Goal: Transaction & Acquisition: Purchase product/service

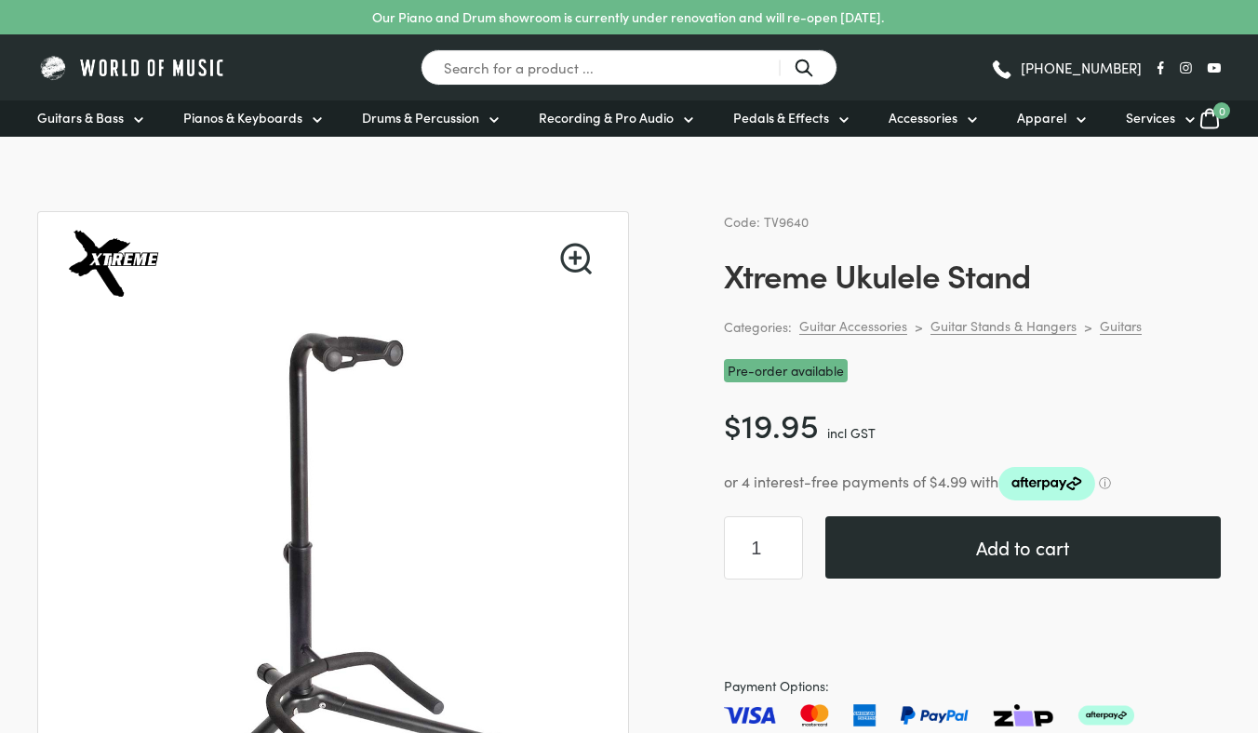
click at [941, 535] on button "Add to cart" at bounding box center [1022, 547] width 395 height 62
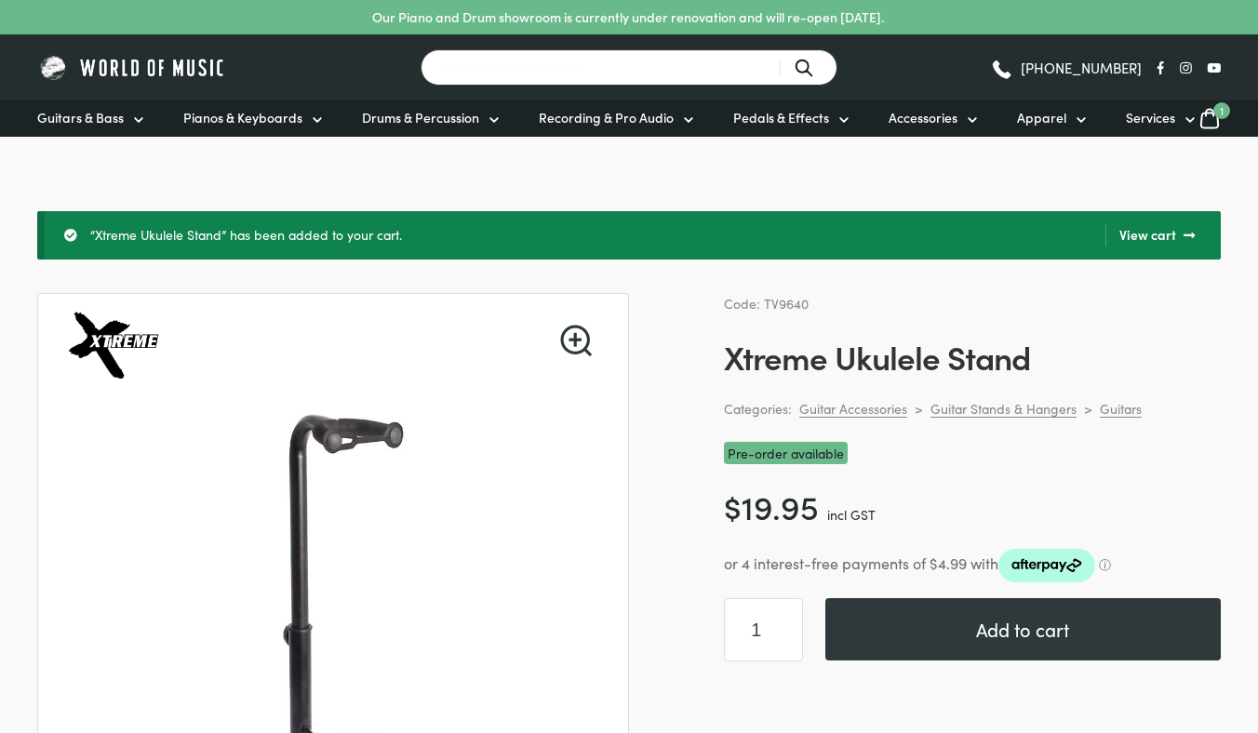
click at [587, 71] on input "Search for a product ..." at bounding box center [629, 67] width 417 height 36
type input "music stand"
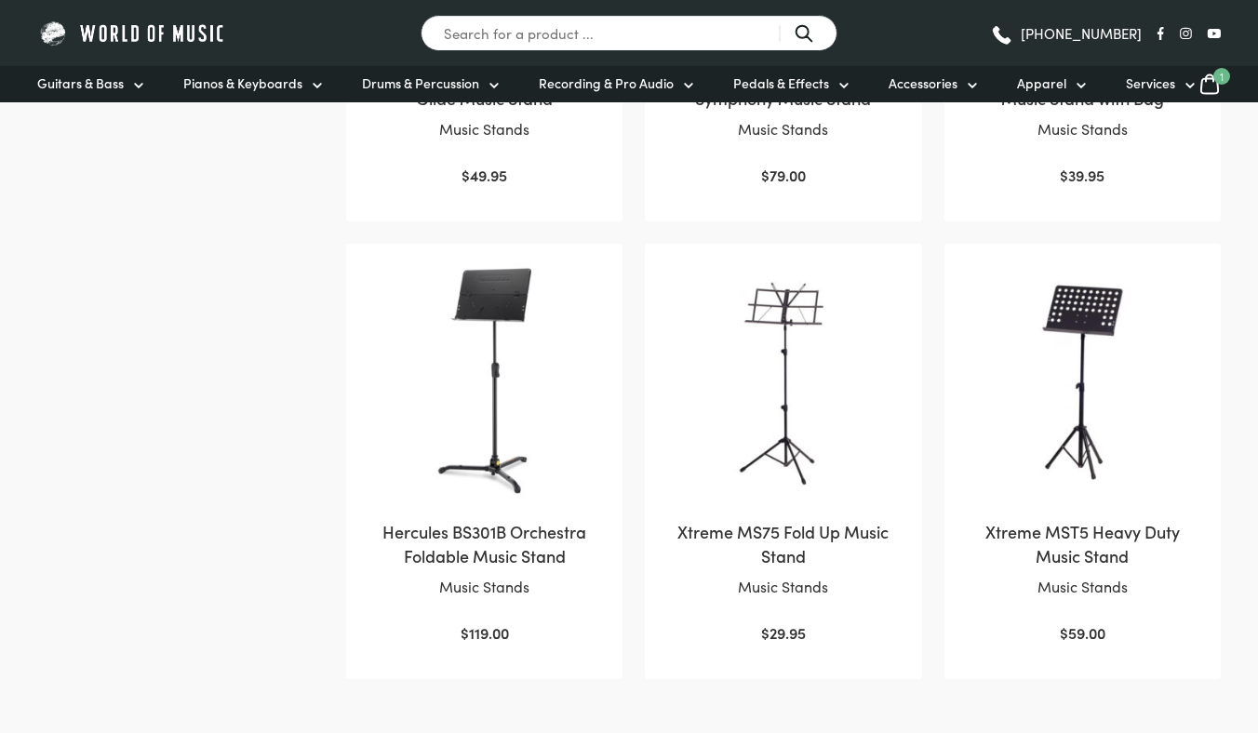
scroll to position [738, 0]
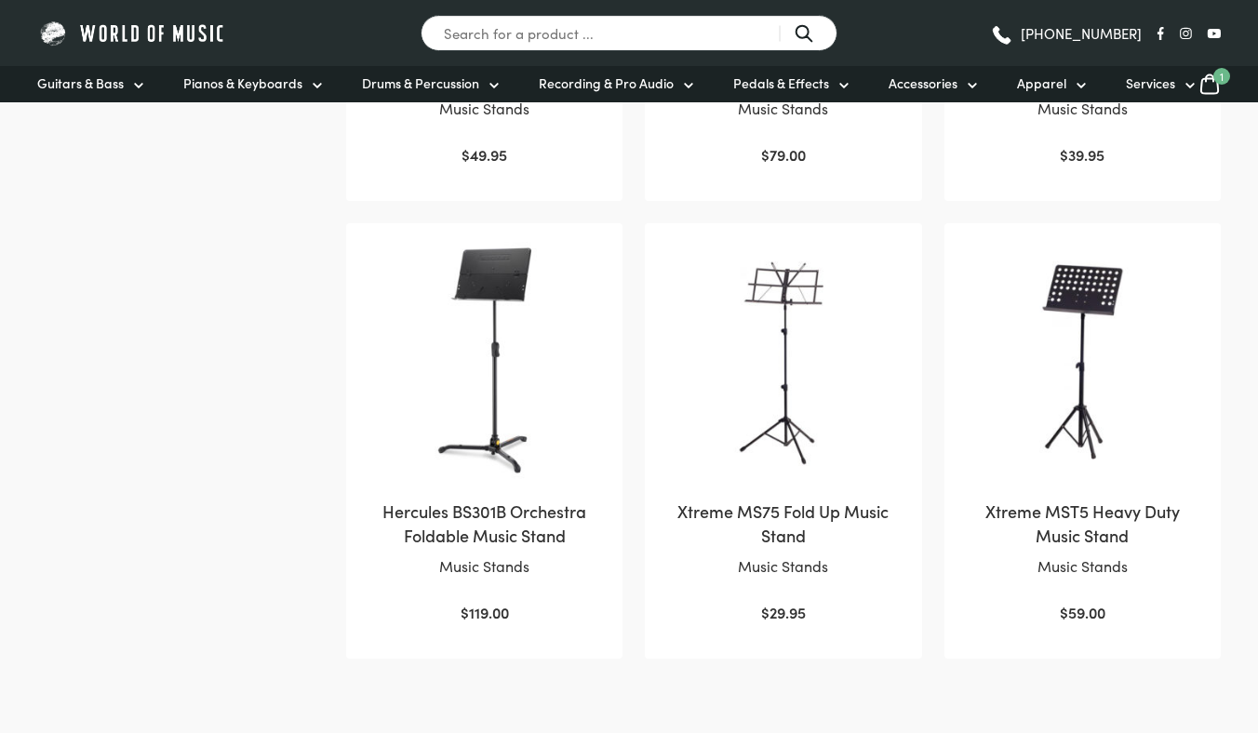
click at [1065, 548] on link "Xtreme MST5 Heavy Duty Music Stand Music Stands $ 59.00" at bounding box center [1082, 433] width 239 height 382
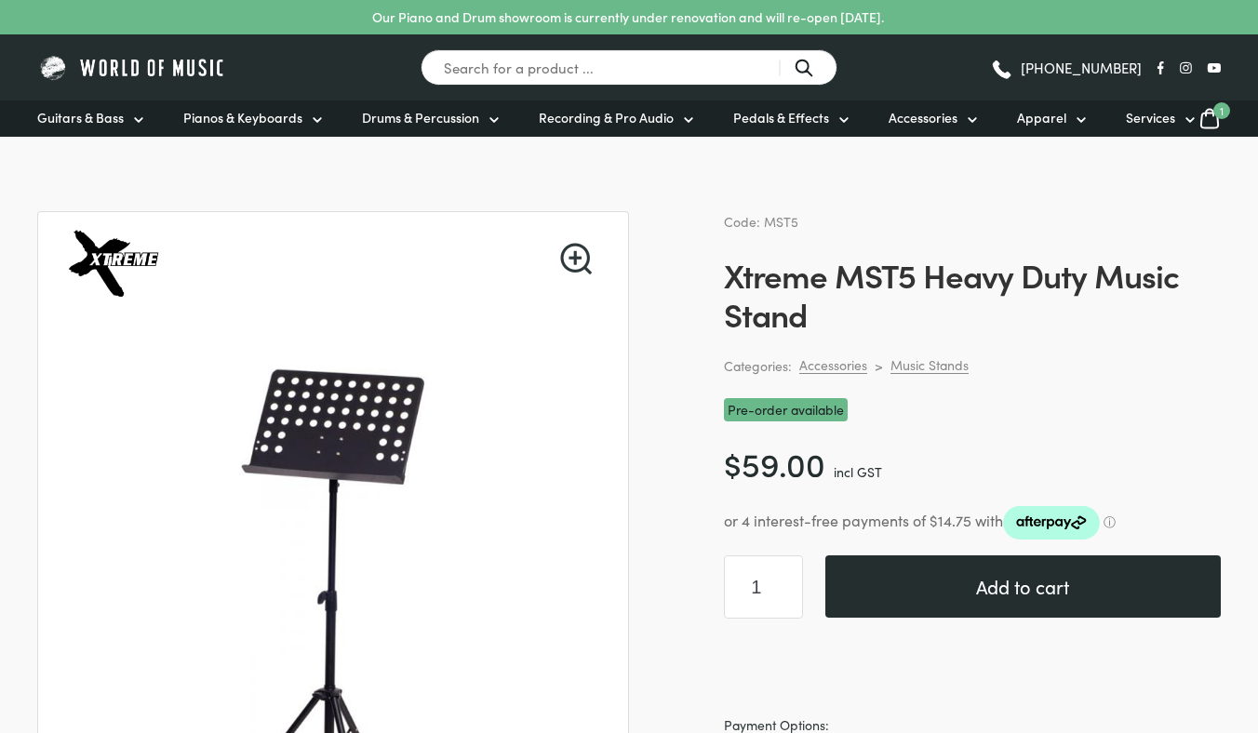
click at [945, 599] on button "Add to cart" at bounding box center [1022, 586] width 395 height 62
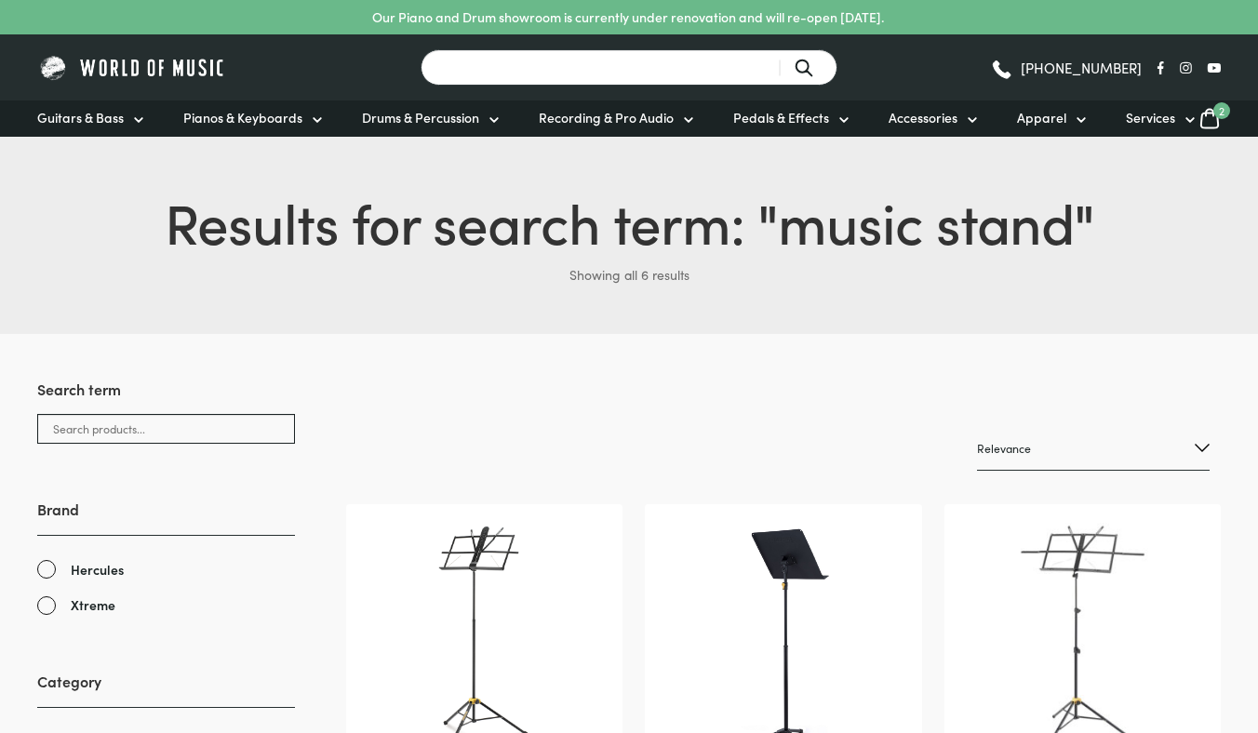
click at [711, 51] on input "Search for a product ..." at bounding box center [629, 67] width 417 height 36
type input "mallets"
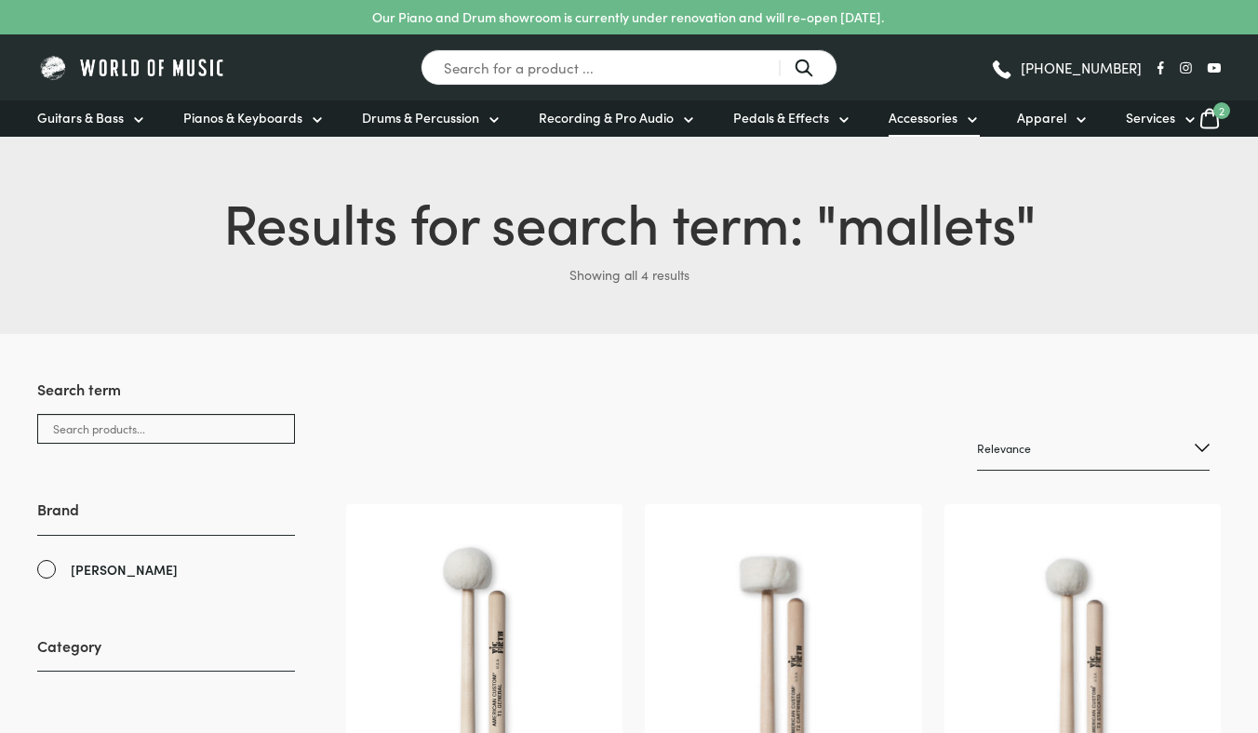
click at [915, 117] on span "Accessories" at bounding box center [922, 118] width 69 height 20
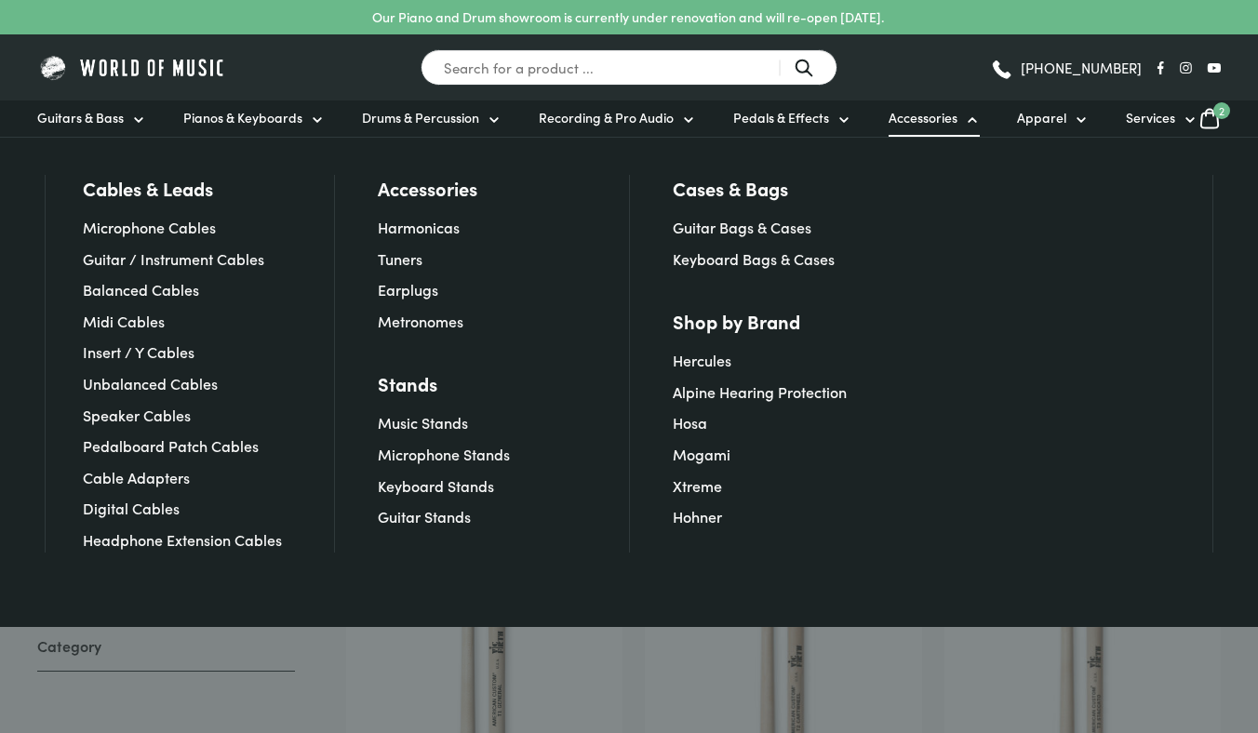
click at [1201, 111] on icon at bounding box center [1209, 118] width 22 height 23
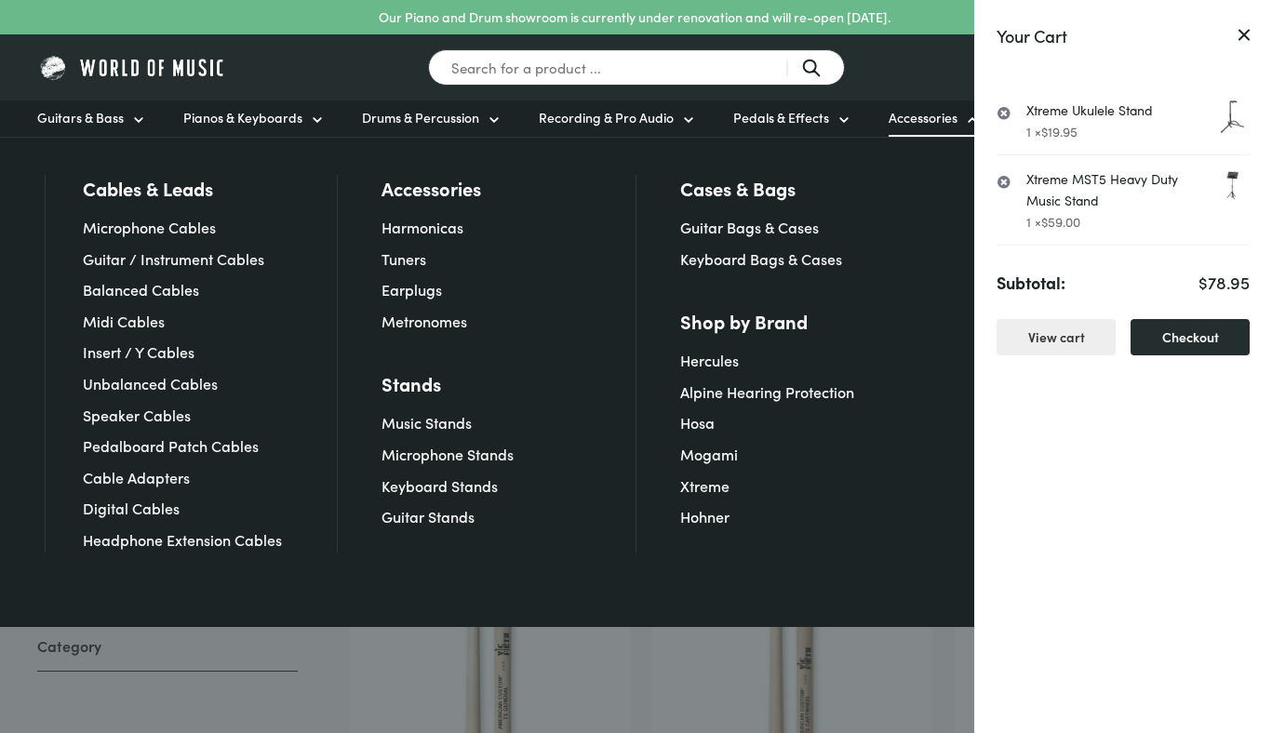
click at [1182, 343] on link "Checkout" at bounding box center [1189, 337] width 119 height 36
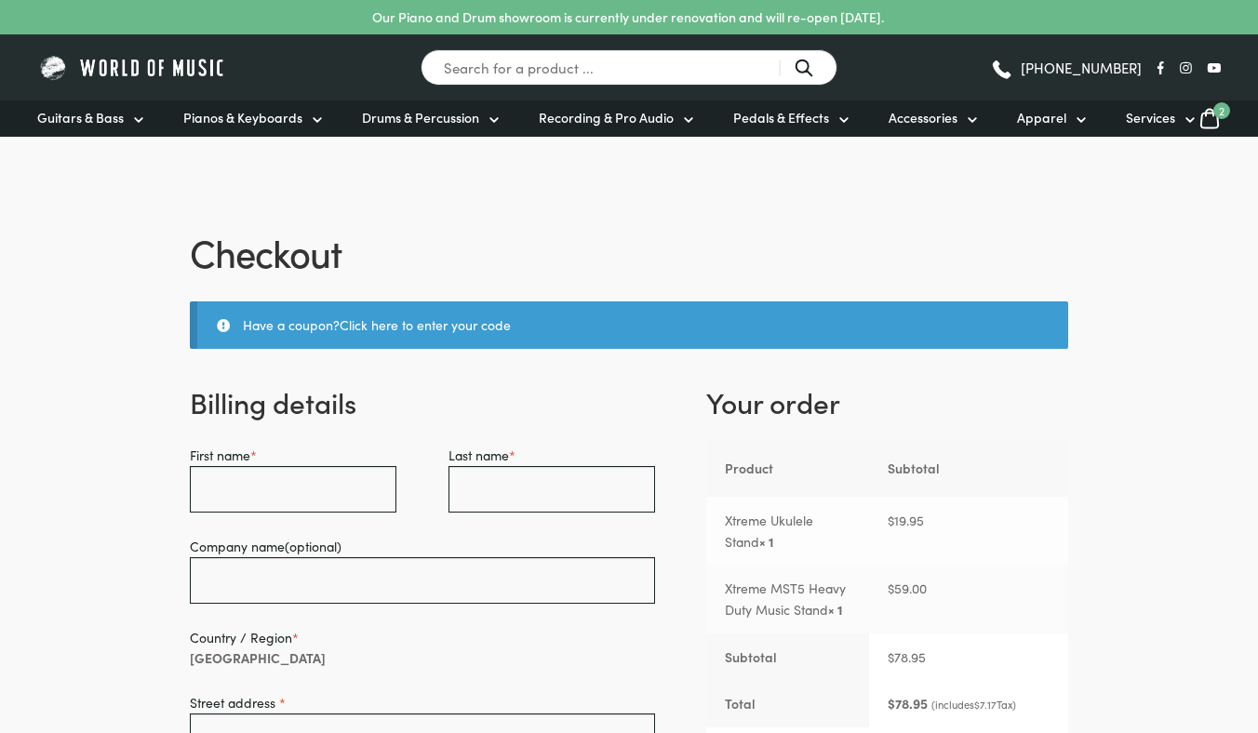
select select "VIC"
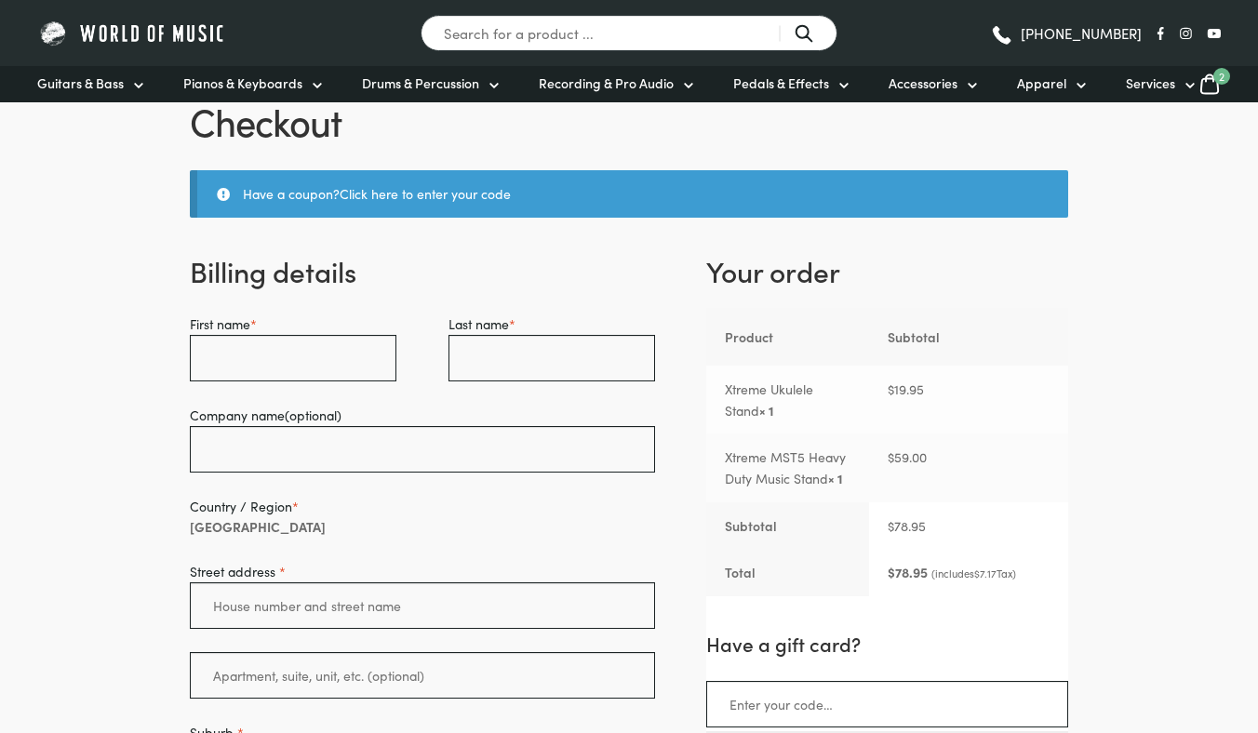
scroll to position [128, 0]
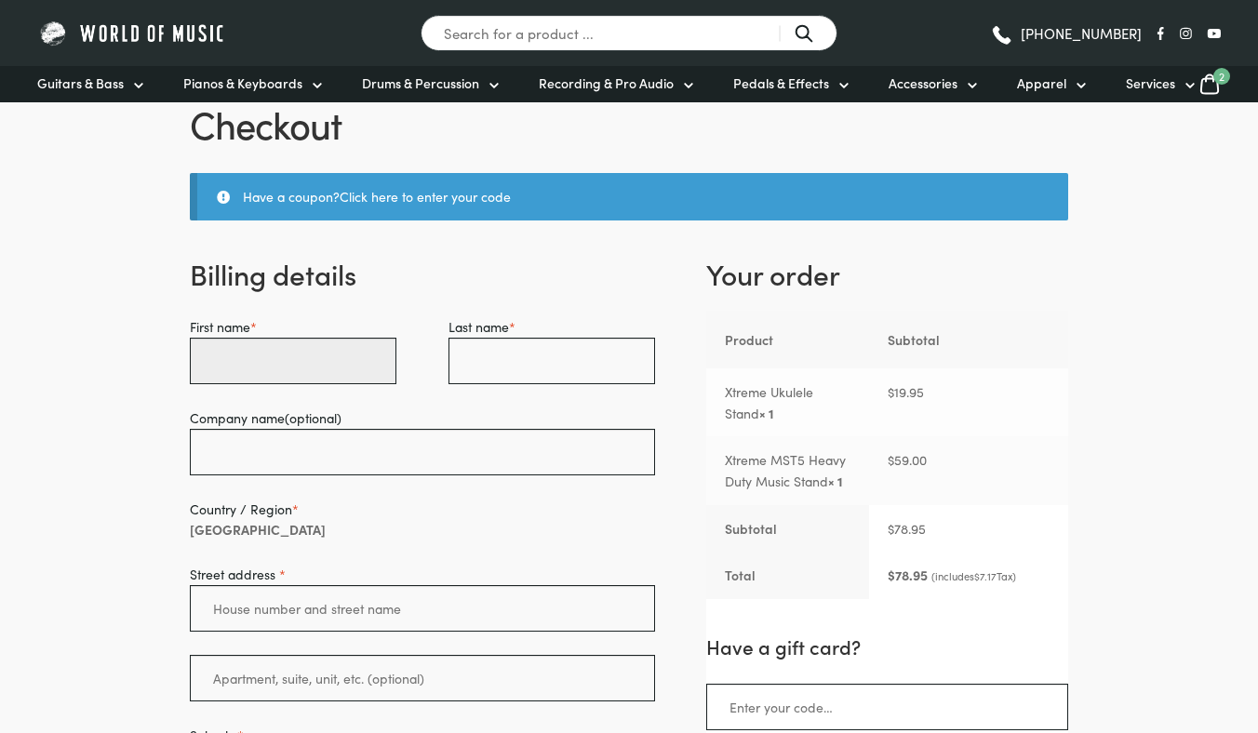
click at [317, 353] on input "First name *" at bounding box center [293, 361] width 207 height 47
type input "Rebecca"
type input "Russell"
type input "7 Hatherly Grove"
type input "Ferntree Gully"
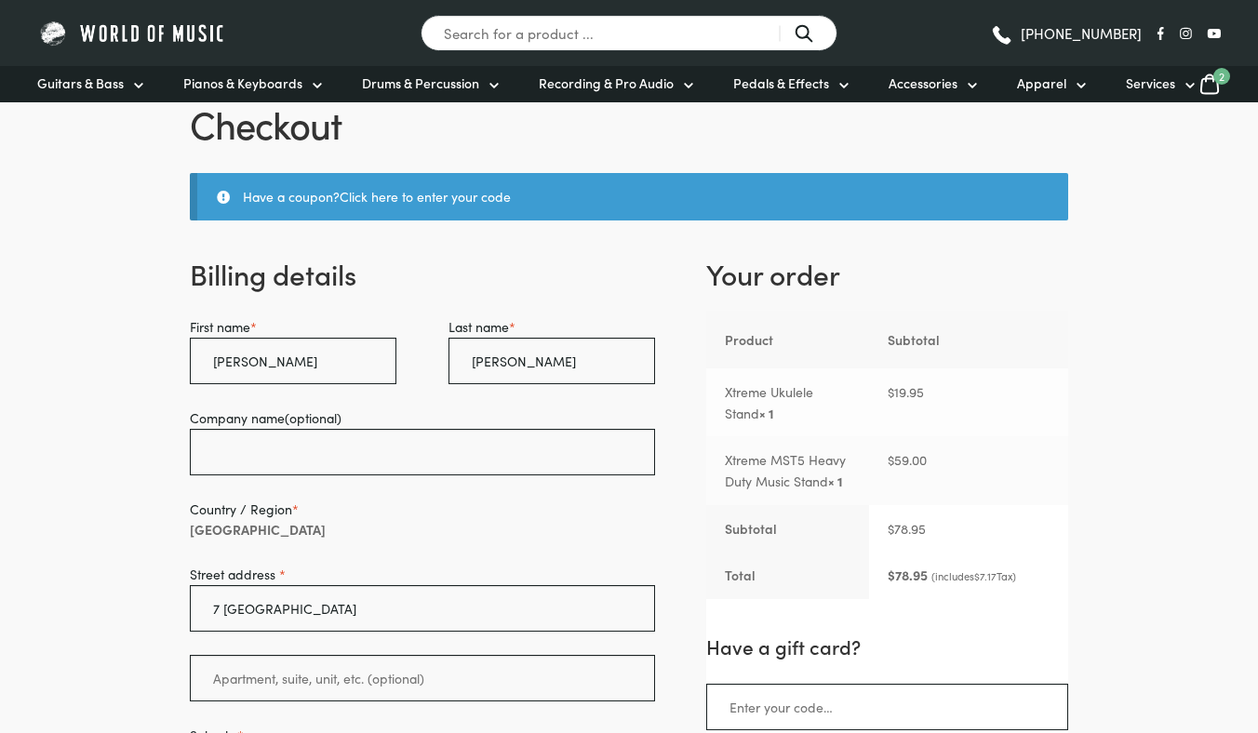
type input "3156"
type input "bec_stra77@hotmail.com"
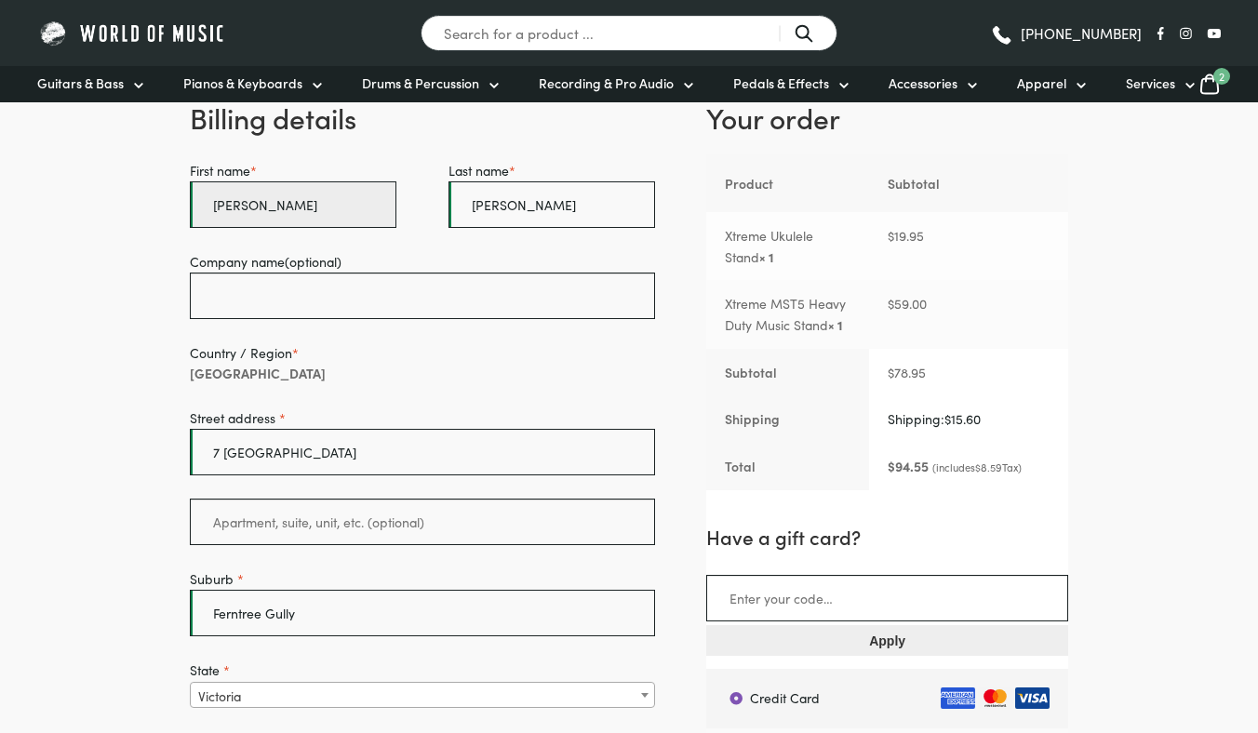
scroll to position [194, 0]
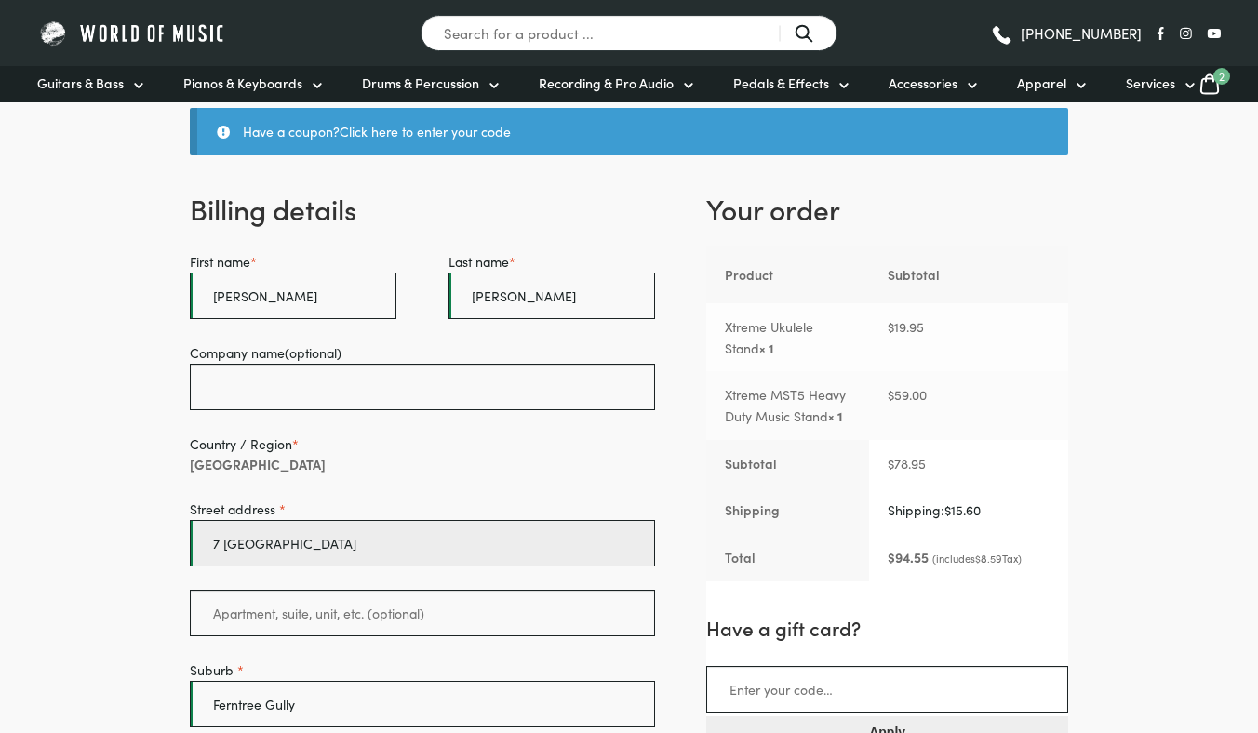
drag, startPoint x: 379, startPoint y: 537, endPoint x: 164, endPoint y: 492, distance: 219.5
click at [164, 492] on div "Checkout Have a coupon? Click here to enter your code Coupon: Apply coupon Bill…" at bounding box center [629, 729] width 953 height 1392
type input "Leith Rd, Montrose"
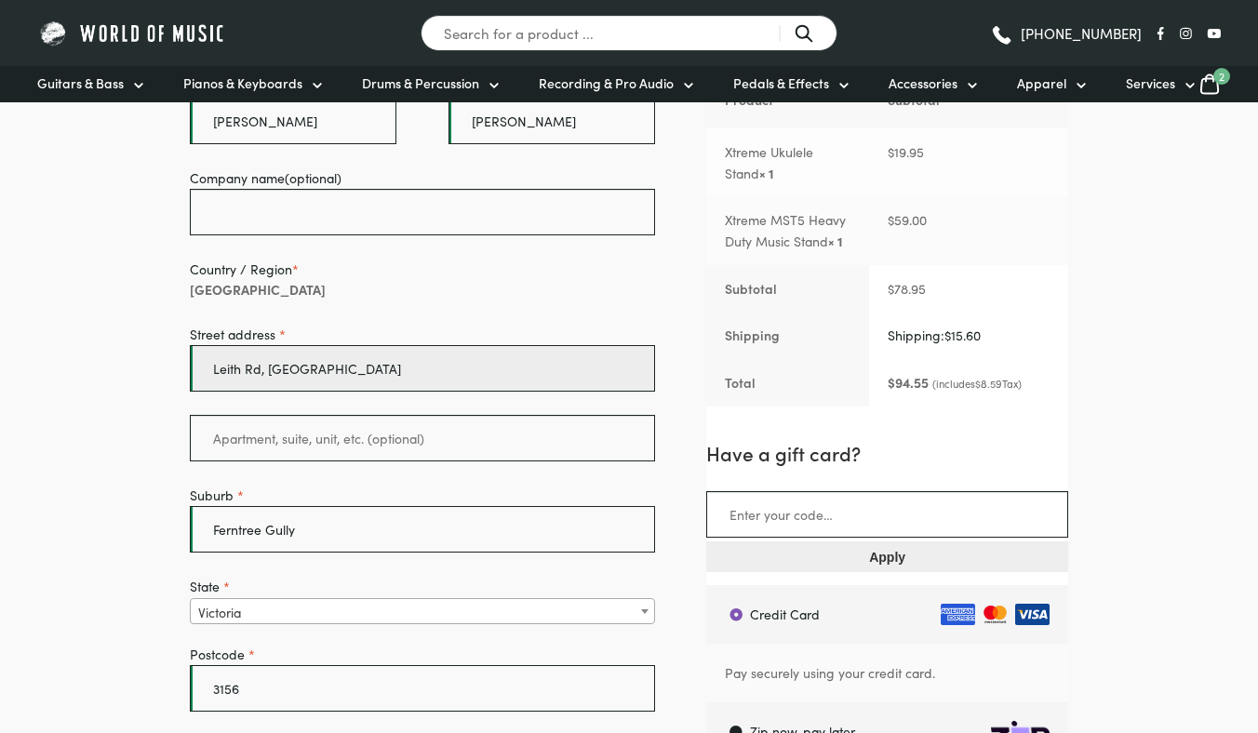
scroll to position [379, 0]
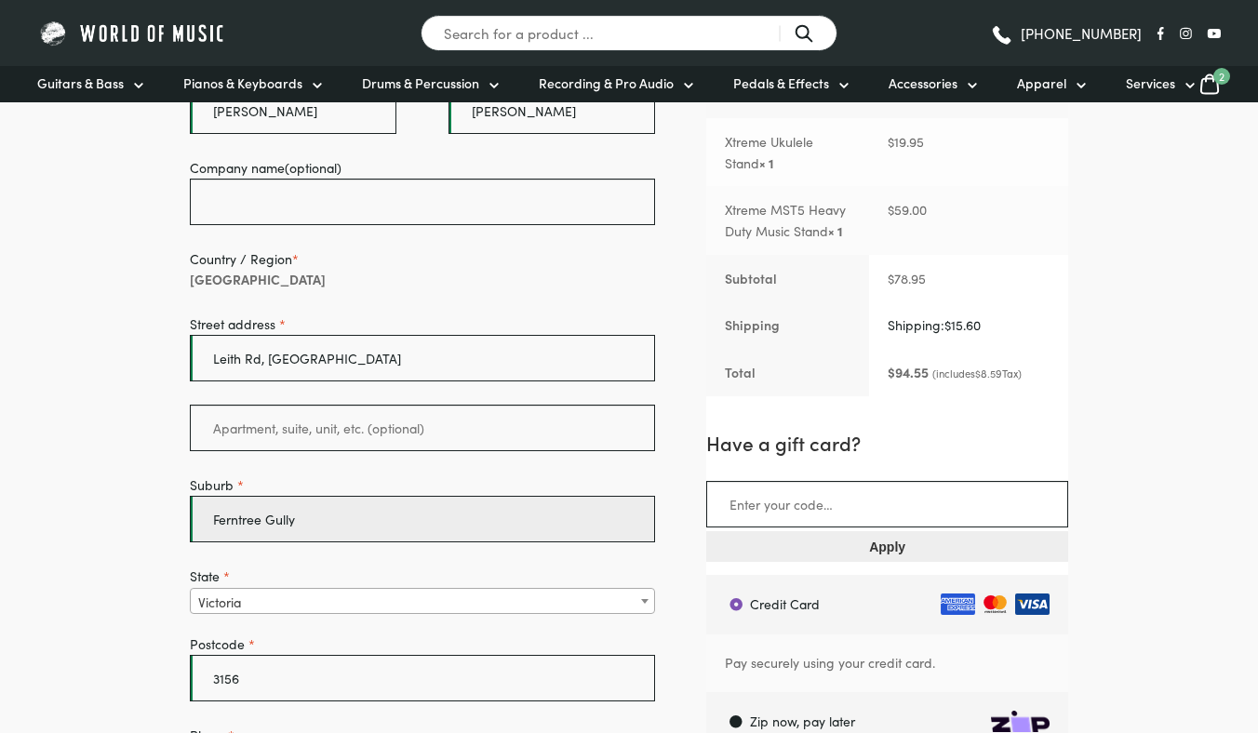
drag, startPoint x: 387, startPoint y: 517, endPoint x: 11, endPoint y: 507, distance: 376.0
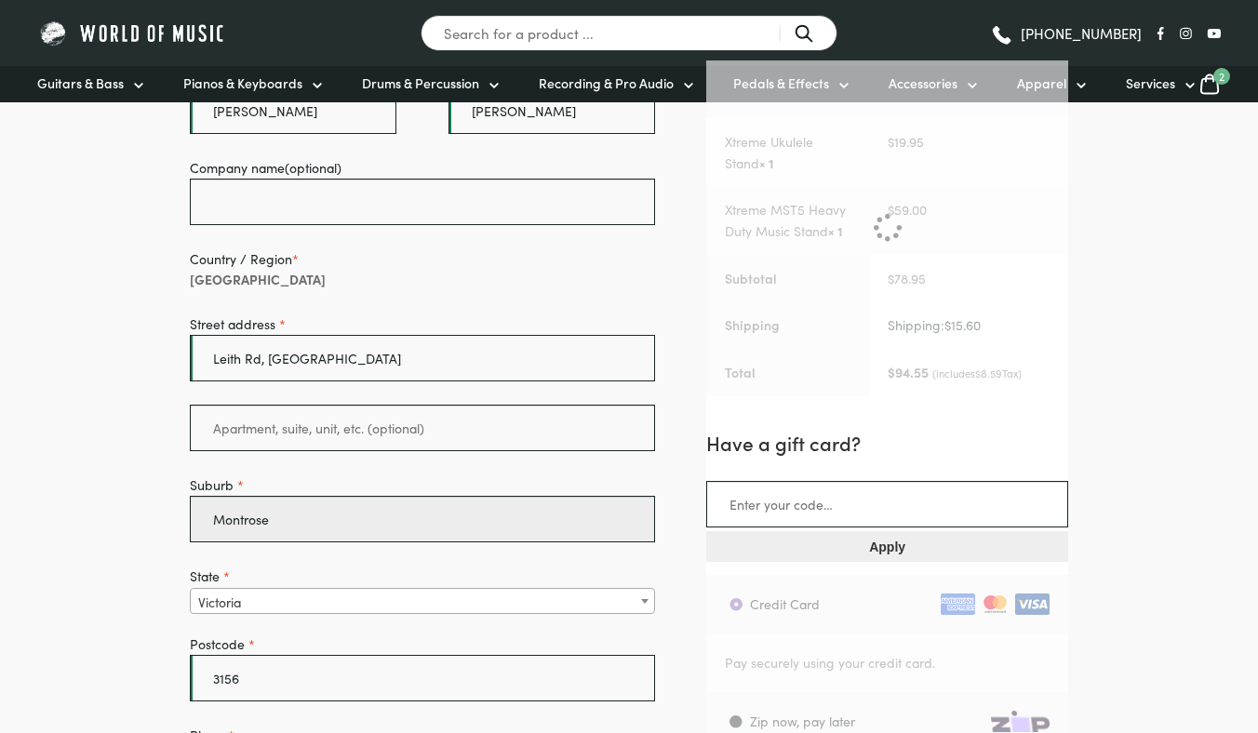
type input "Montrose"
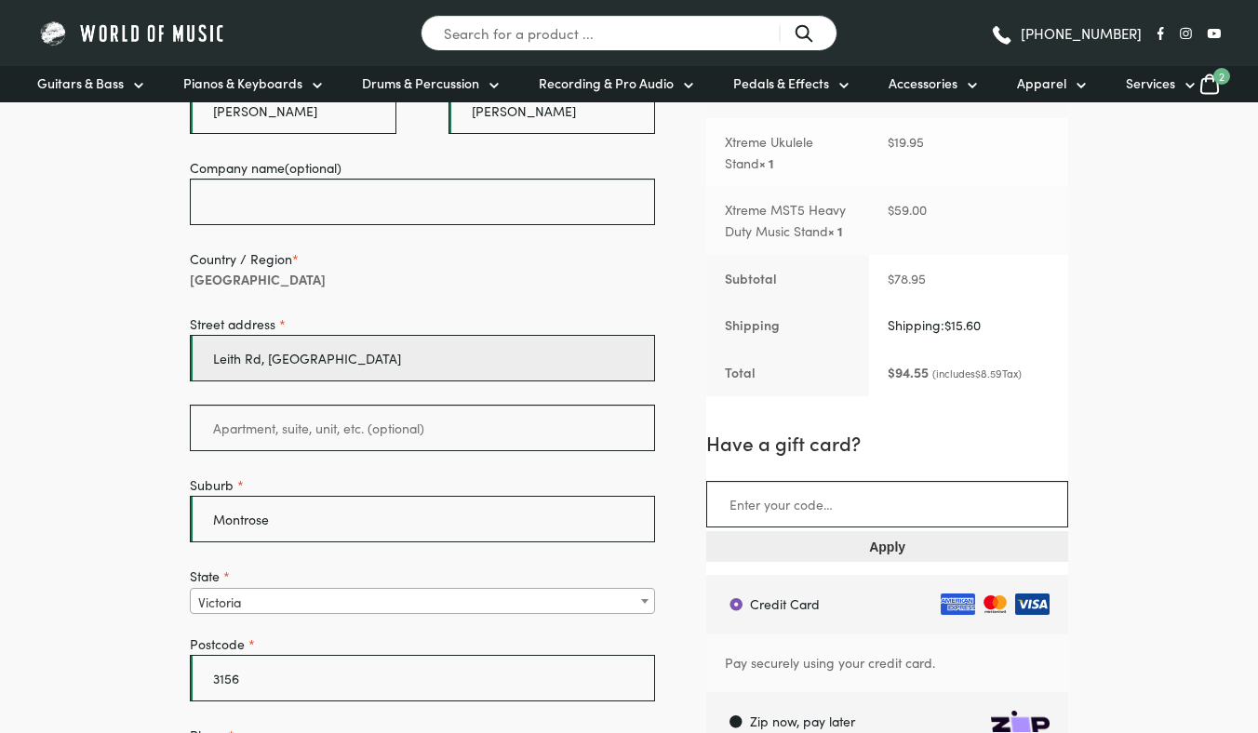
drag, startPoint x: 348, startPoint y: 352, endPoint x: 266, endPoint y: 354, distance: 81.9
click at [266, 354] on input "Leith Rd, Montrose" at bounding box center [422, 358] width 465 height 47
click at [210, 359] on input "Leith Rd" at bounding box center [422, 358] width 465 height 47
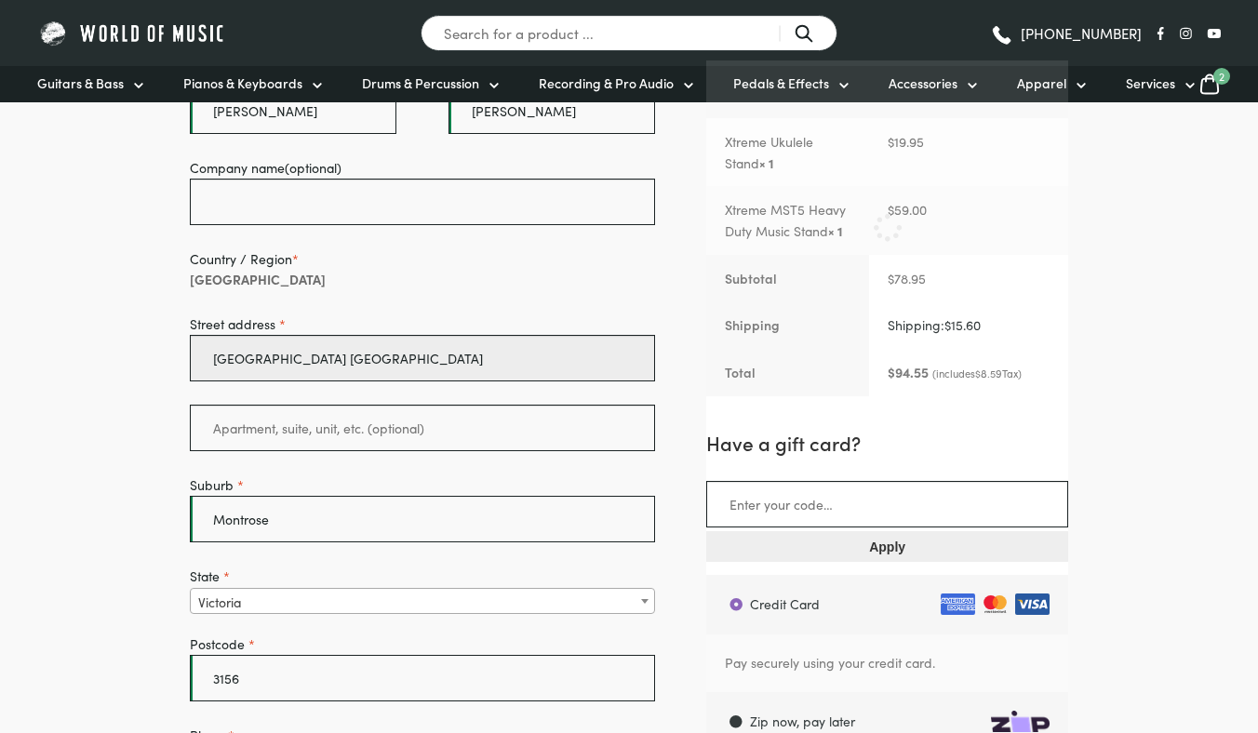
click at [308, 365] on input "Montrose primnary School Leith Rd" at bounding box center [422, 358] width 465 height 47
click at [308, 362] on input "Montrose primnary School Leith R" at bounding box center [422, 358] width 465 height 47
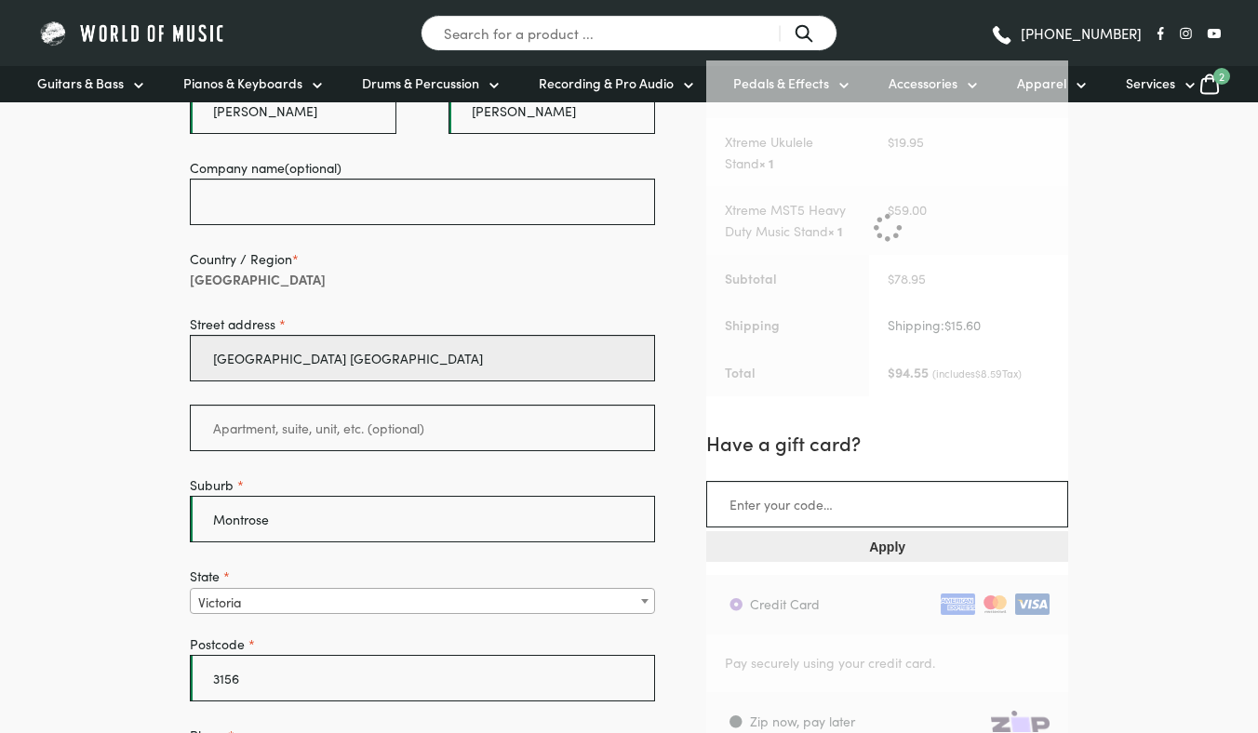
click at [279, 366] on input "Montrose primary School Leith R" at bounding box center [422, 358] width 465 height 47
click at [281, 367] on input "Montrose primary School Leith P" at bounding box center [422, 358] width 465 height 47
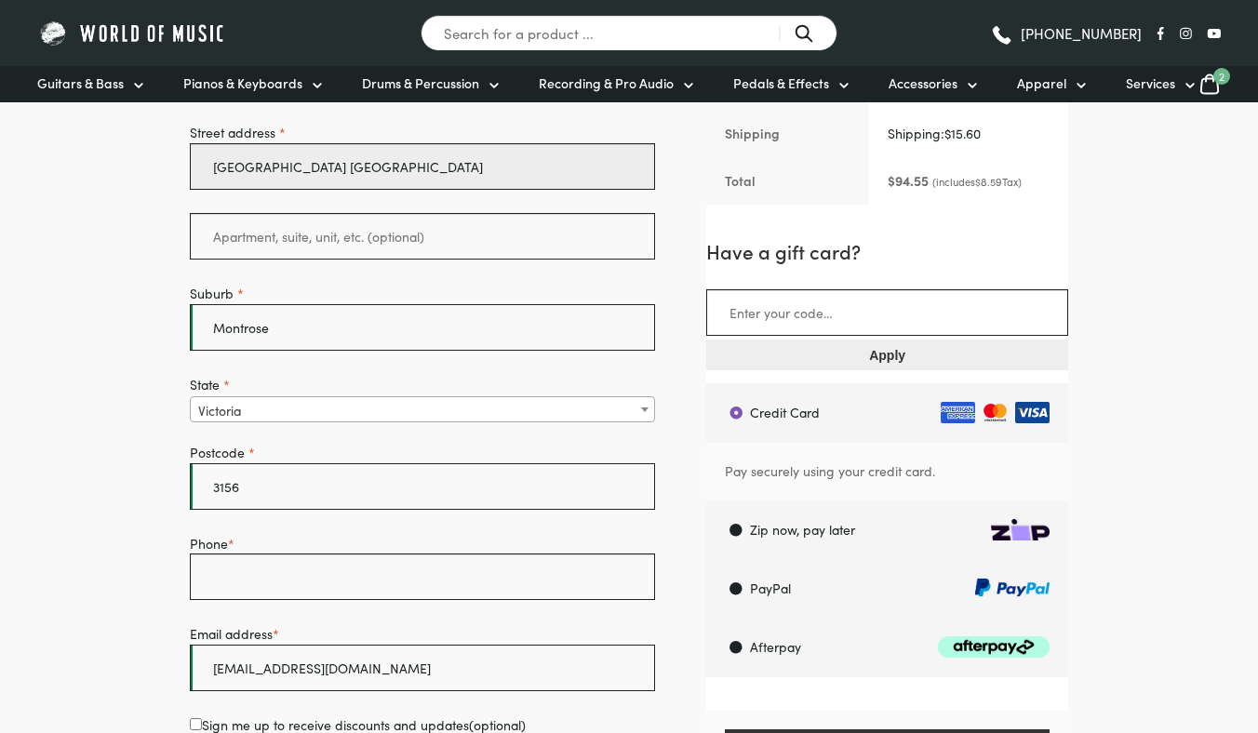
scroll to position [663, 0]
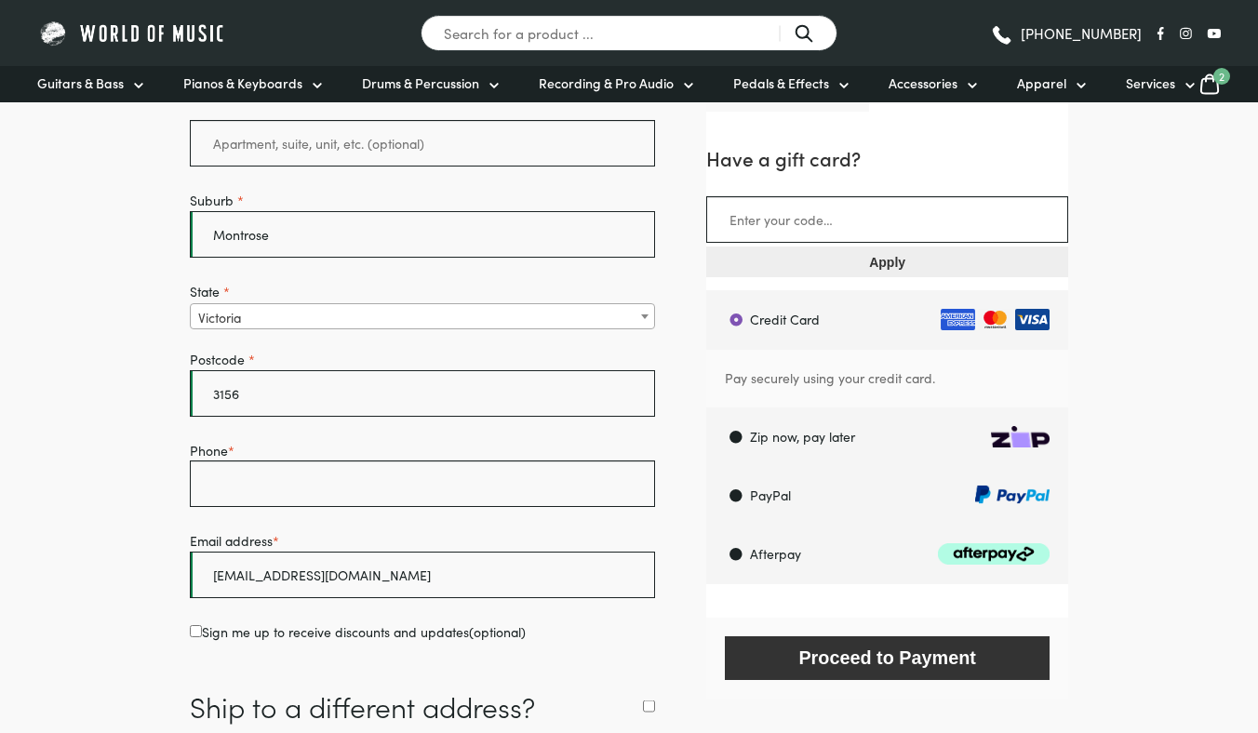
type input "[GEOGRAPHIC_DATA] [GEOGRAPHIC_DATA]"
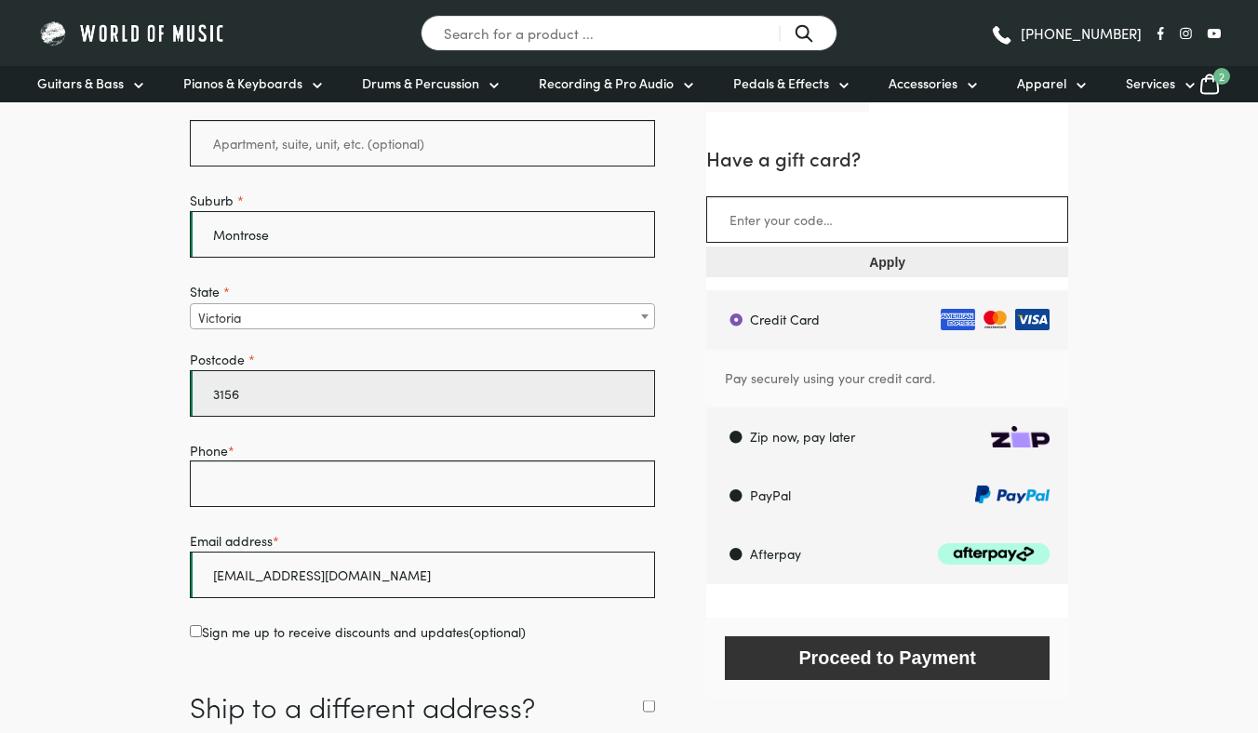
drag, startPoint x: 302, startPoint y: 387, endPoint x: 140, endPoint y: 381, distance: 162.9
click at [140, 381] on body "Our Piano and Drum showroom is currently under renovation and will re-open 1st …" at bounding box center [629, 518] width 1258 height 2363
type input "3765"
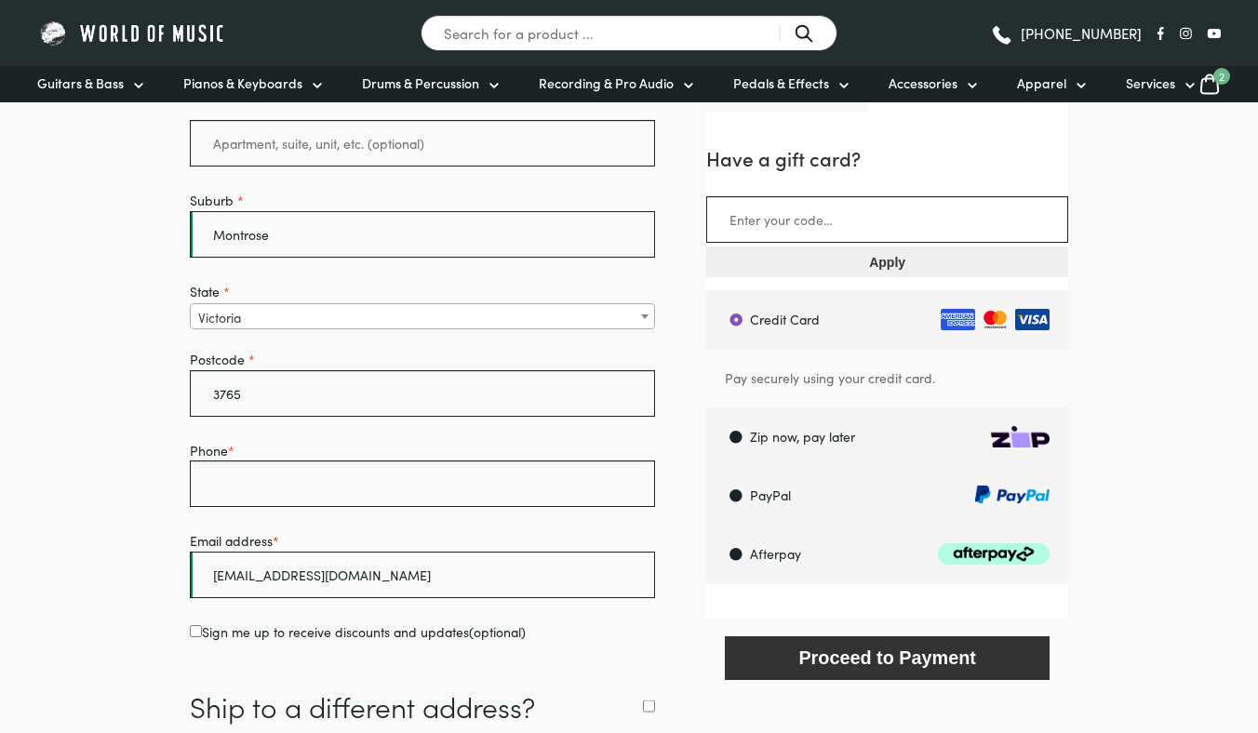
type input "[GEOGRAPHIC_DATA]"
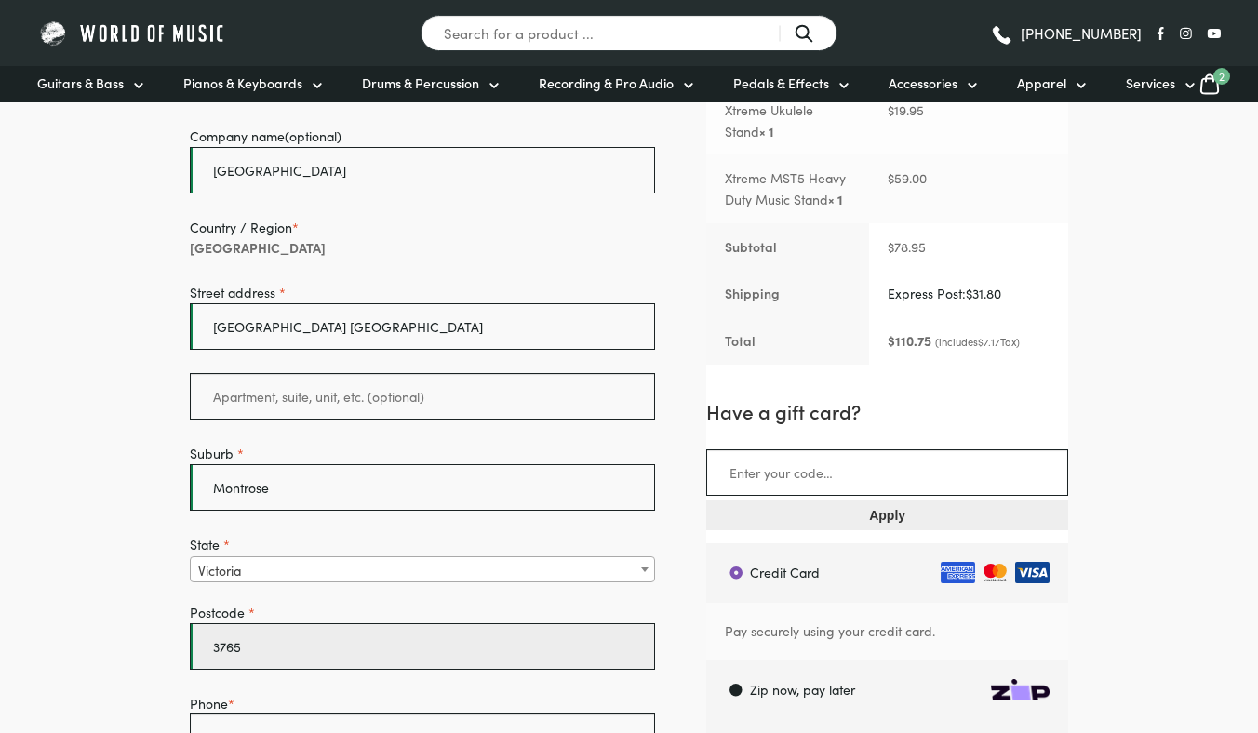
scroll to position [648, 0]
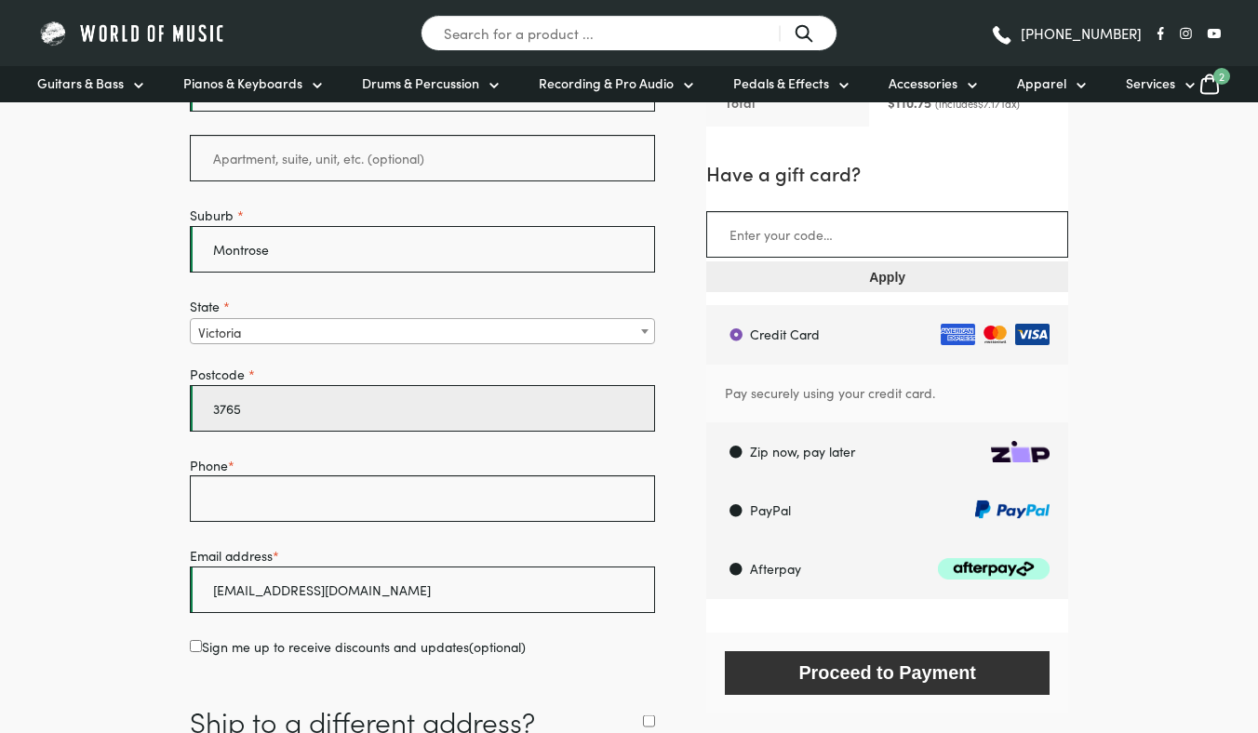
type input "3765"
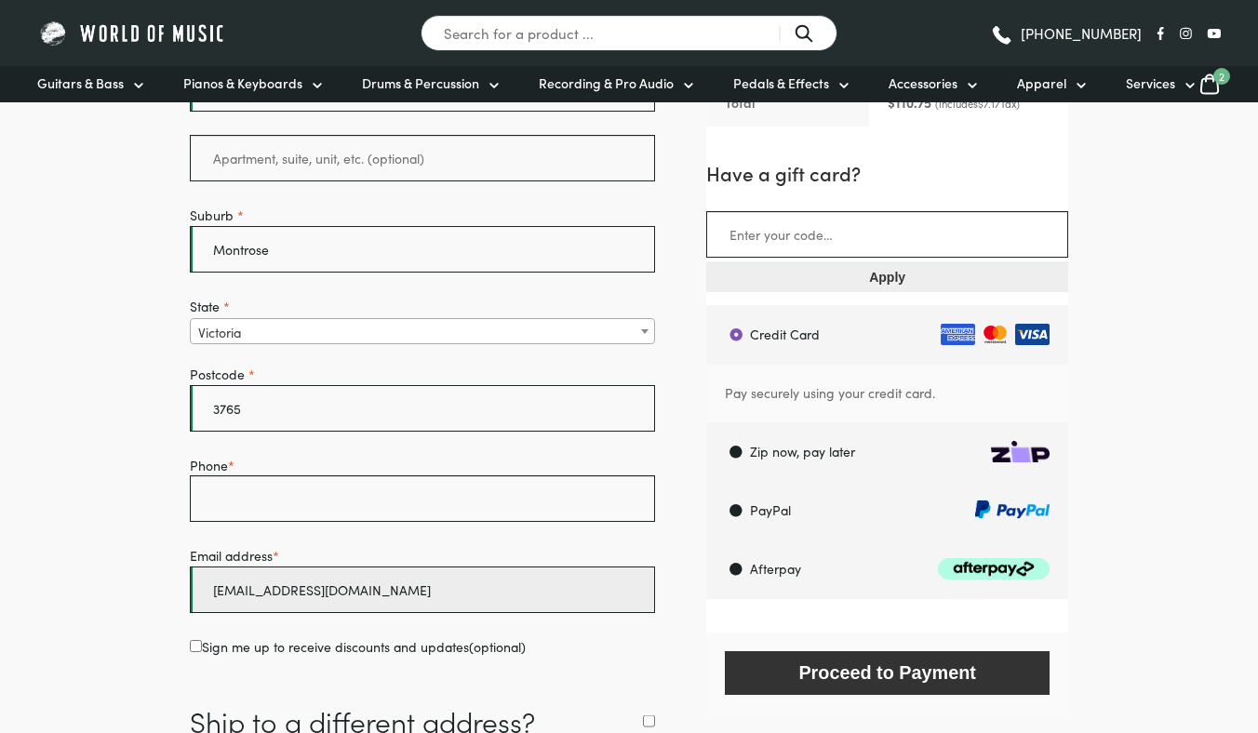
click at [266, 594] on input "bec_stra77@hotmail.com" at bounding box center [422, 590] width 465 height 47
type input "[EMAIL_ADDRESS][DOMAIN_NAME]"
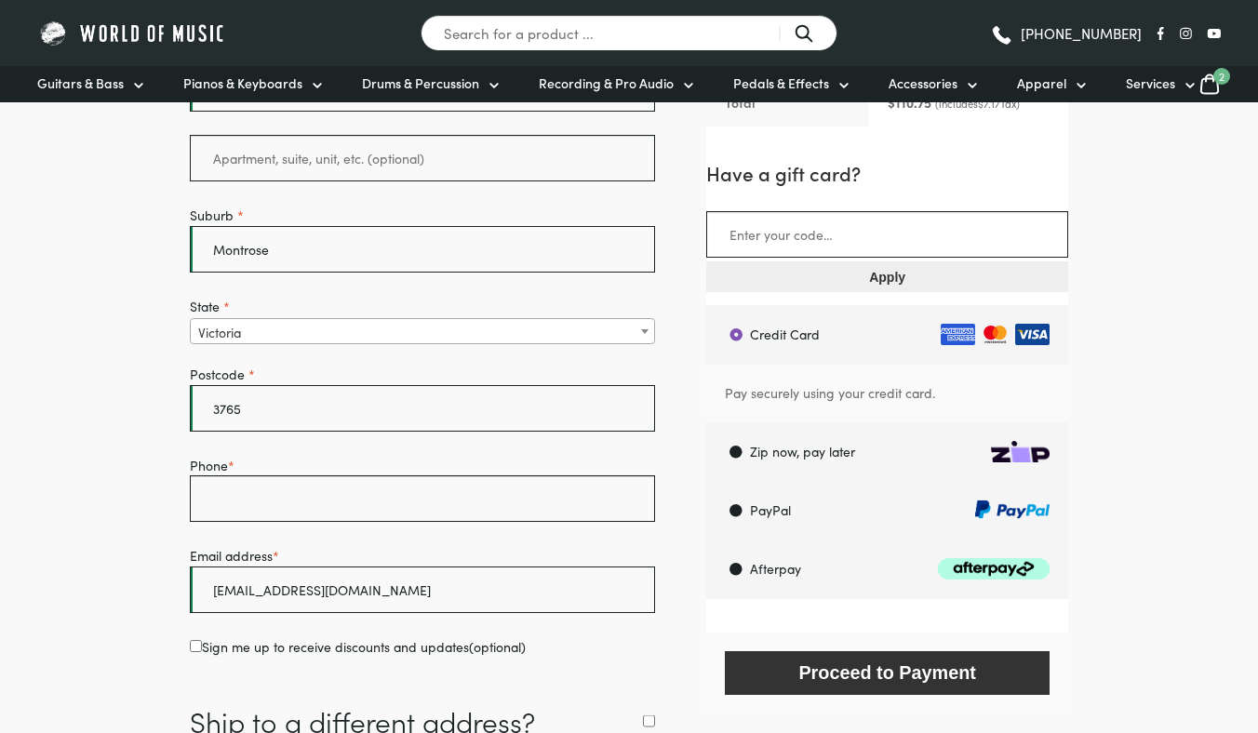
click at [1119, 416] on body "Our Piano and Drum showroom is currently under renovation and will re-open 1st …" at bounding box center [629, 533] width 1258 height 2363
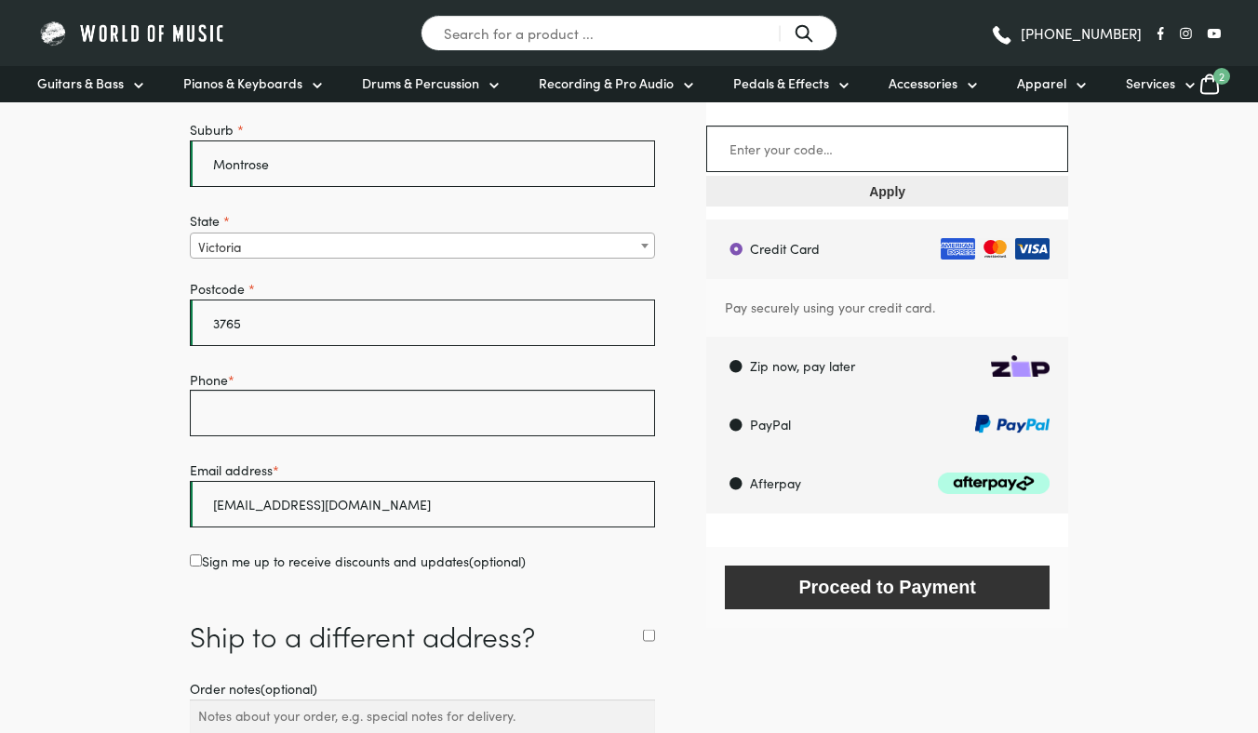
scroll to position [744, 0]
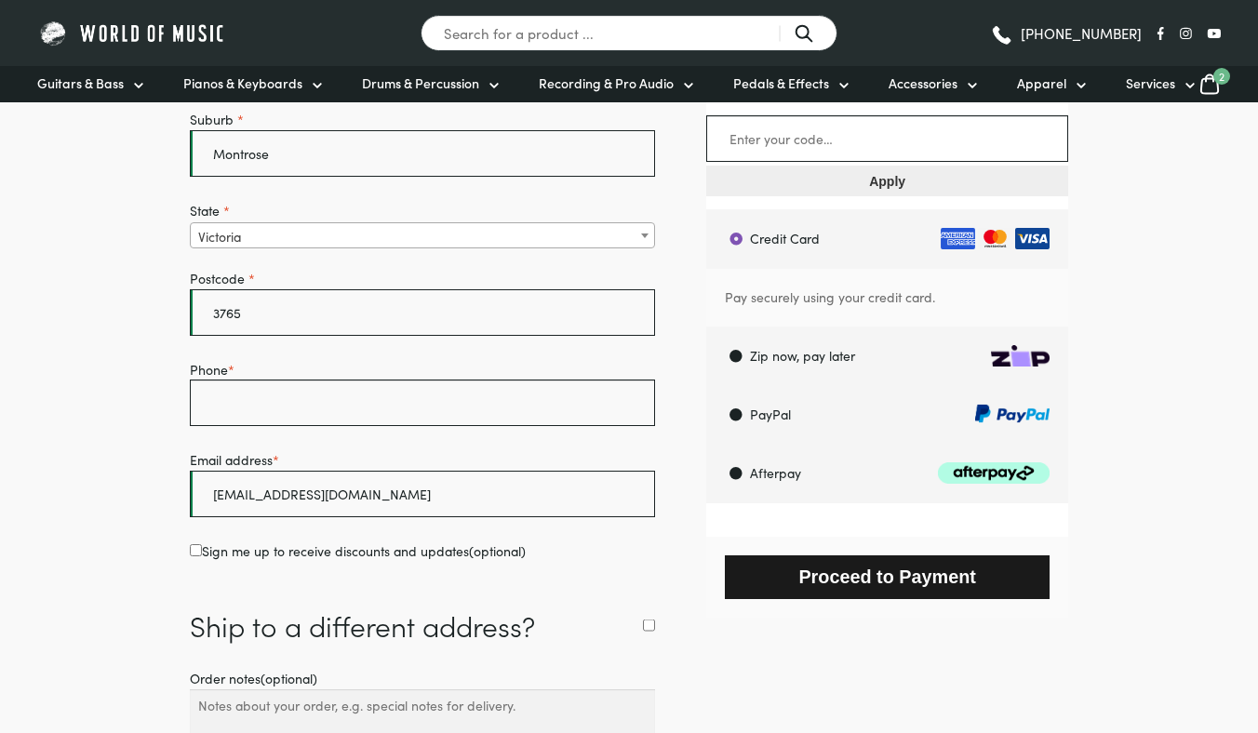
click at [932, 577] on button "Proceed to Payment" at bounding box center [887, 577] width 325 height 44
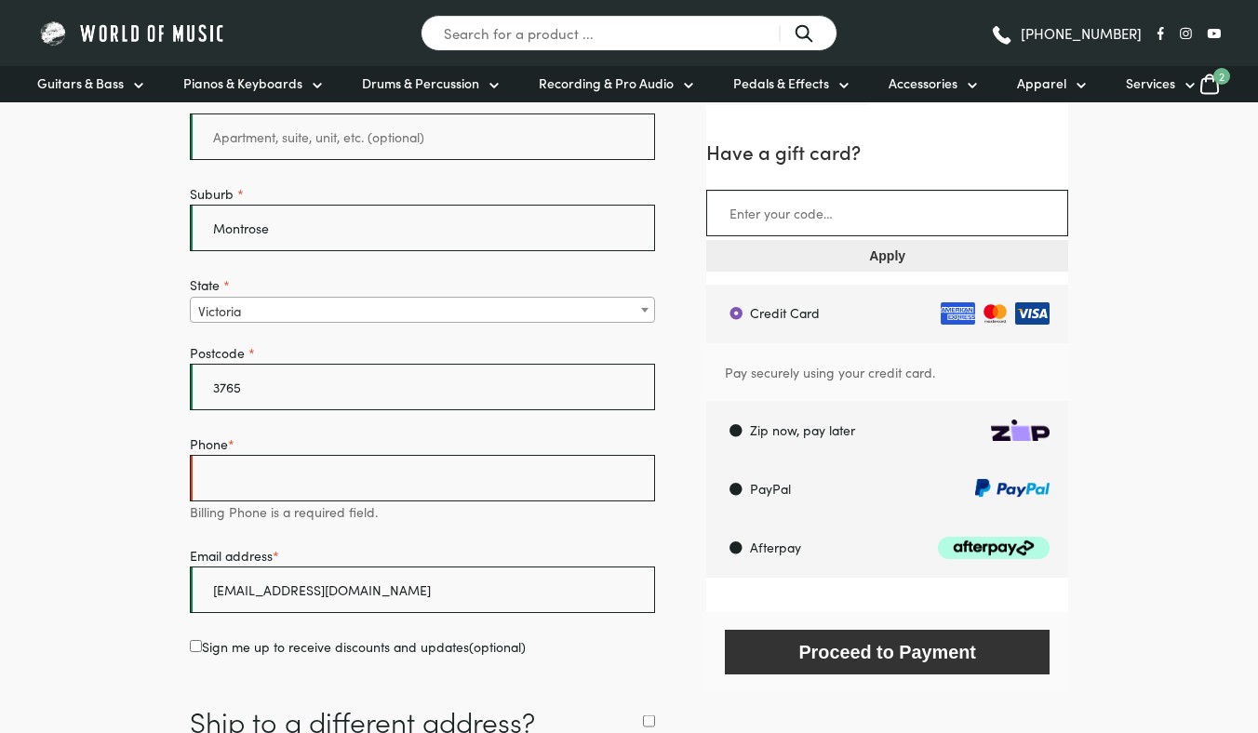
scroll to position [785, 0]
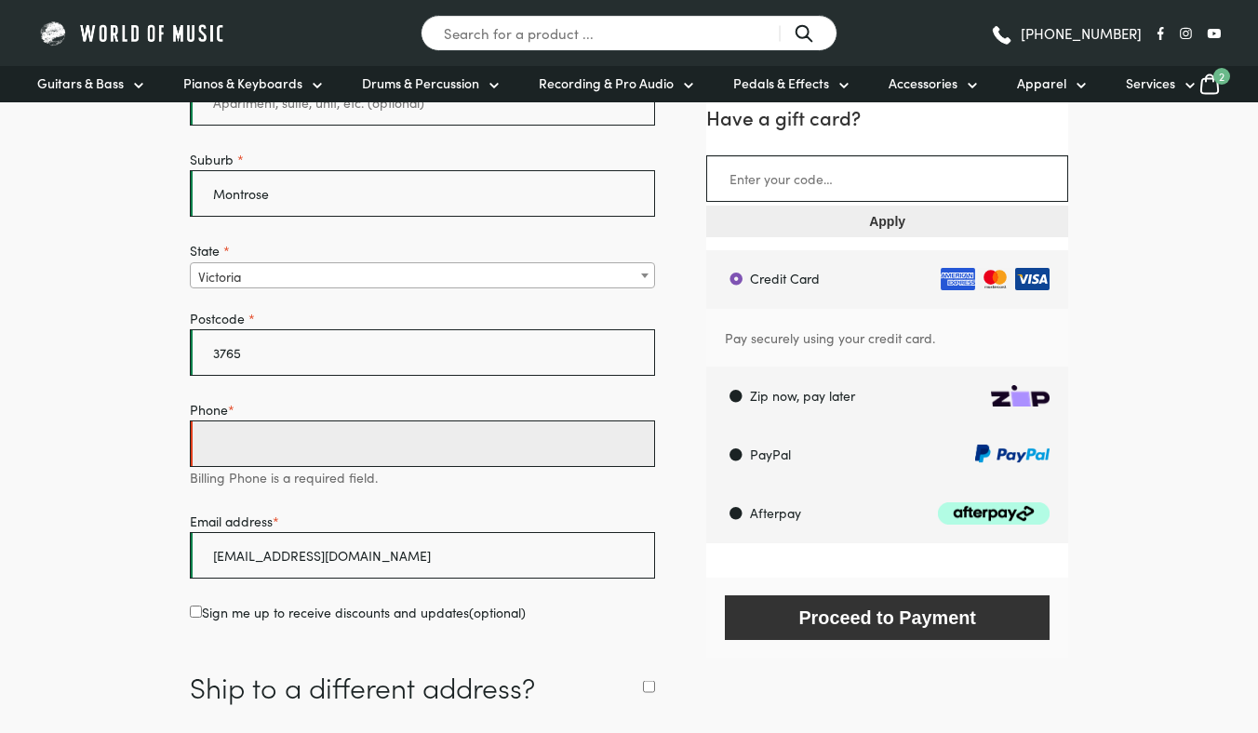
click at [474, 449] on input "Phone *" at bounding box center [422, 444] width 465 height 47
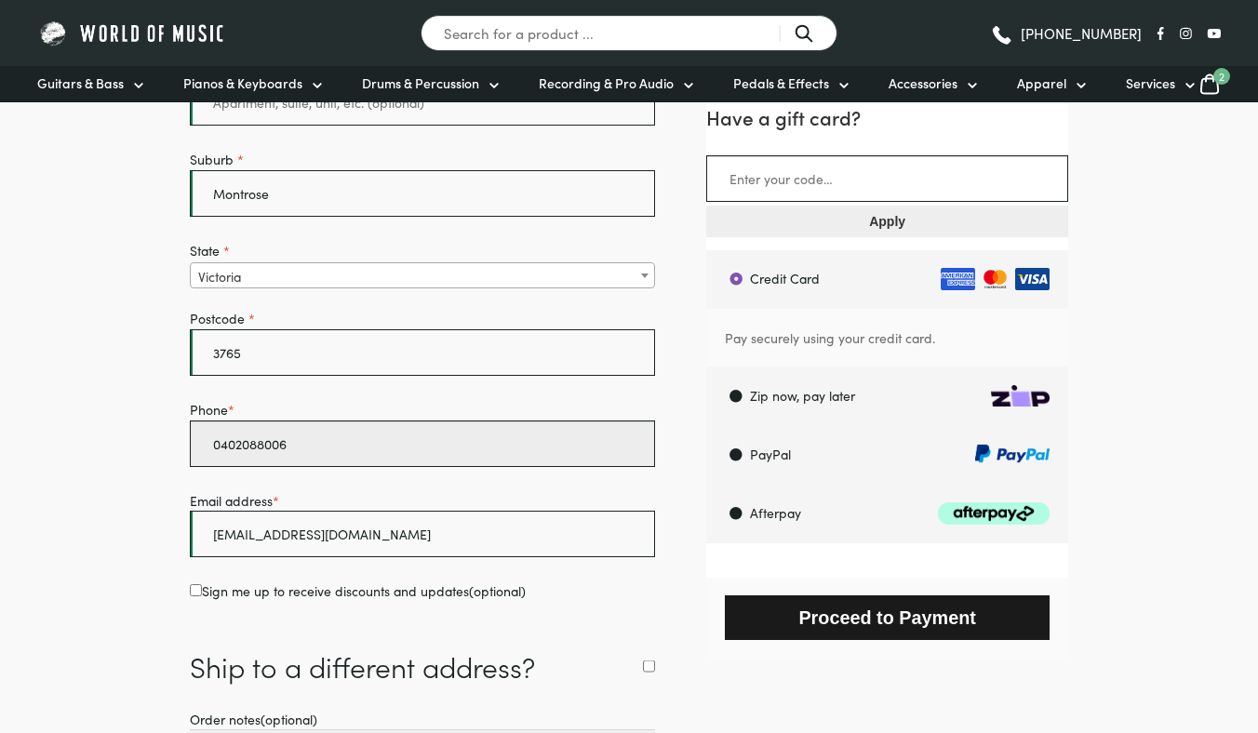
type input "0402088006"
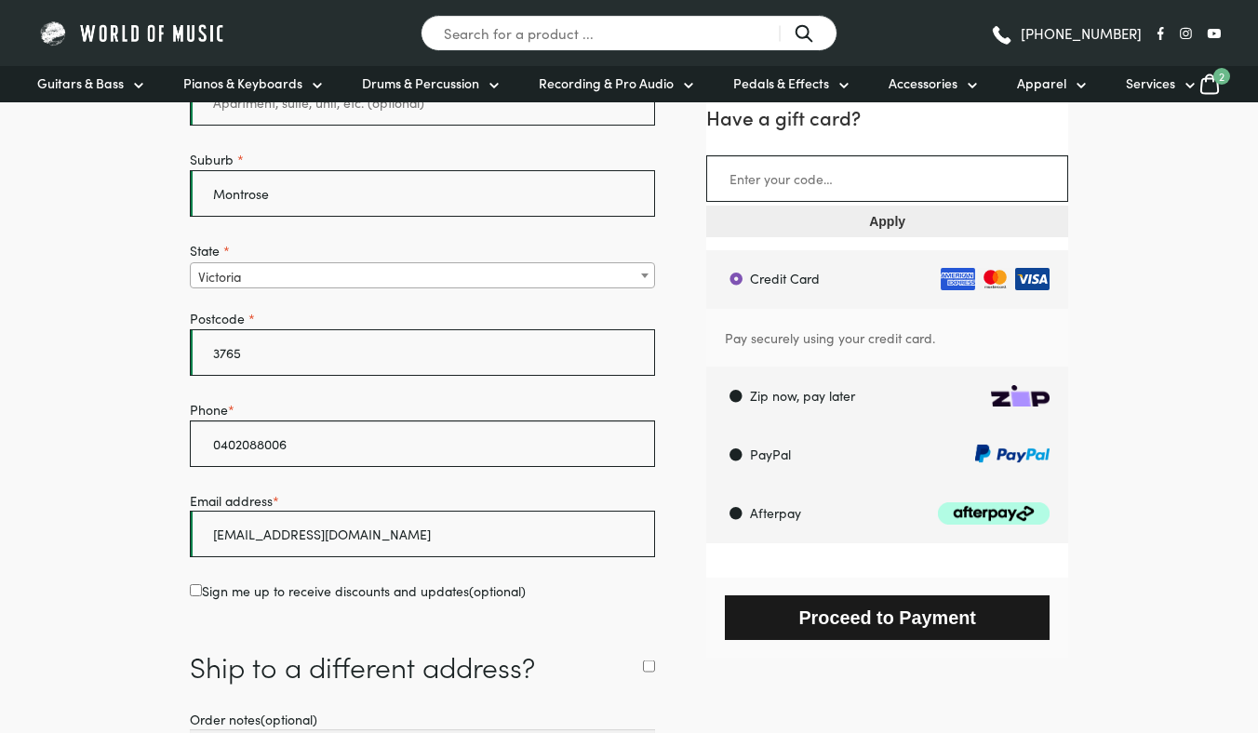
click at [1032, 613] on button "Proceed to Payment" at bounding box center [887, 617] width 325 height 44
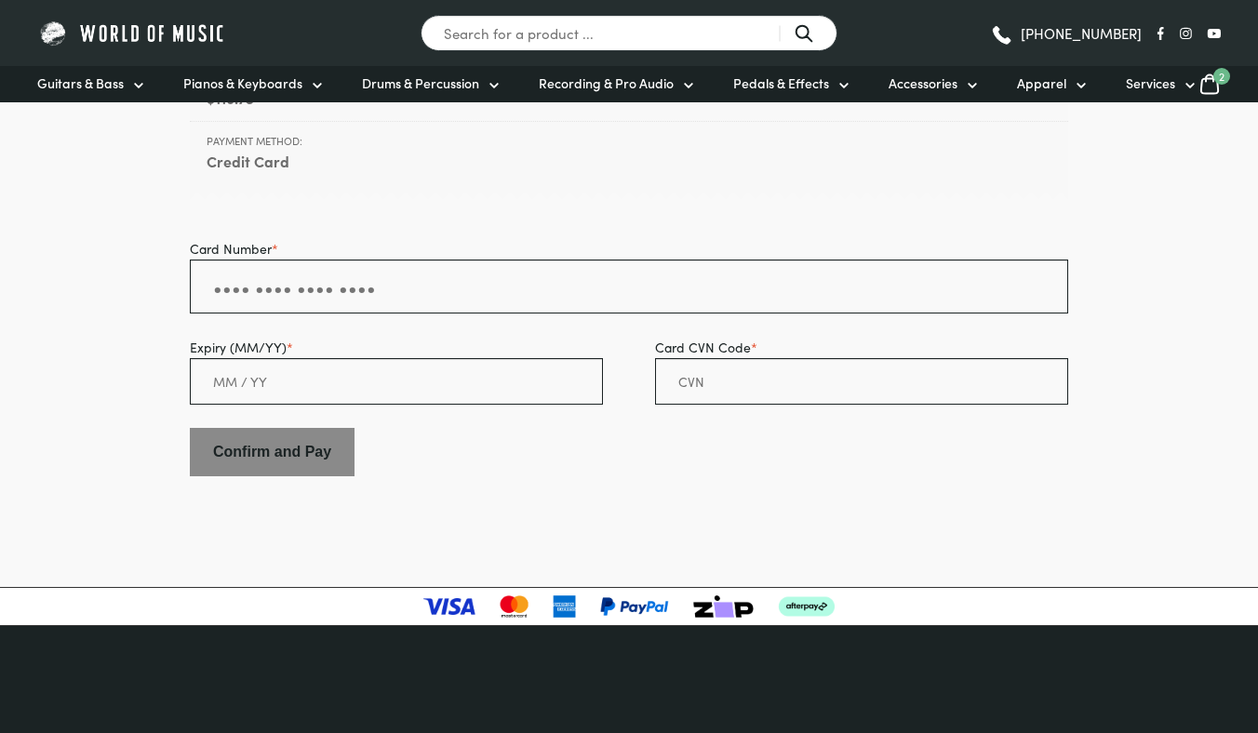
scroll to position [444, 0]
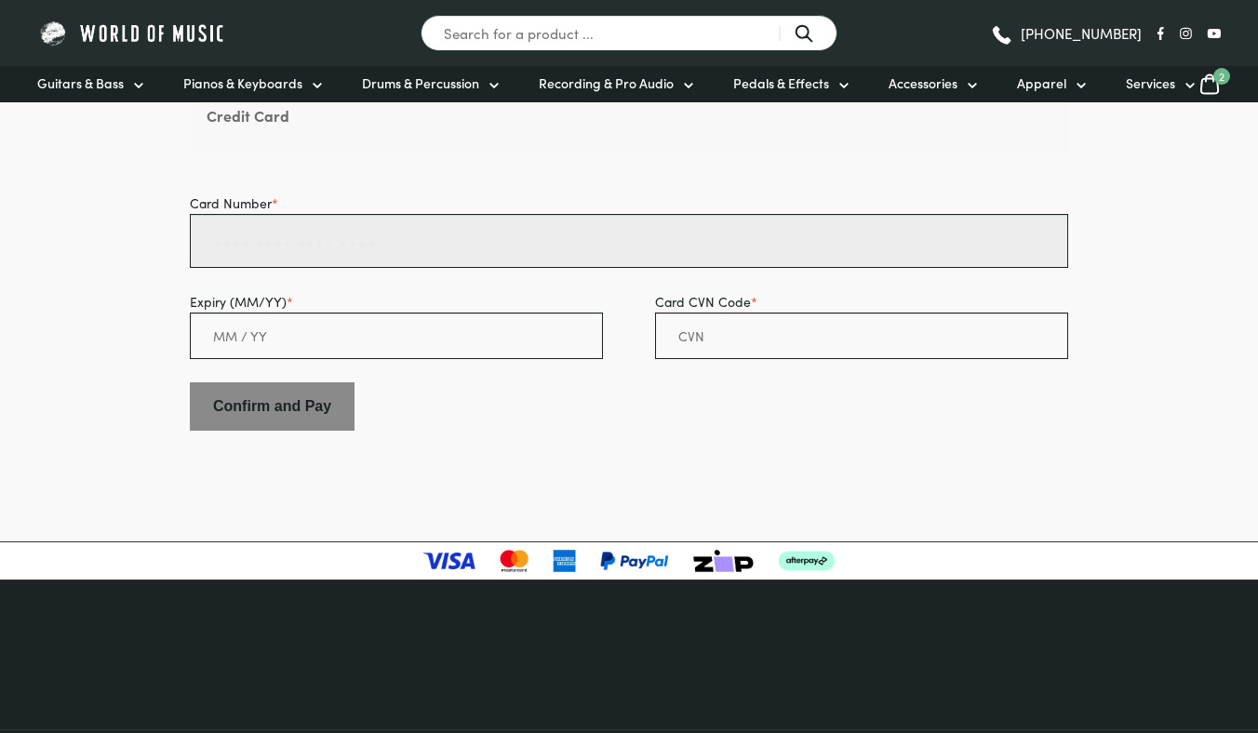
click at [501, 243] on input "Card Number *" at bounding box center [629, 241] width 878 height 54
type input "4293 1731 0140 0466"
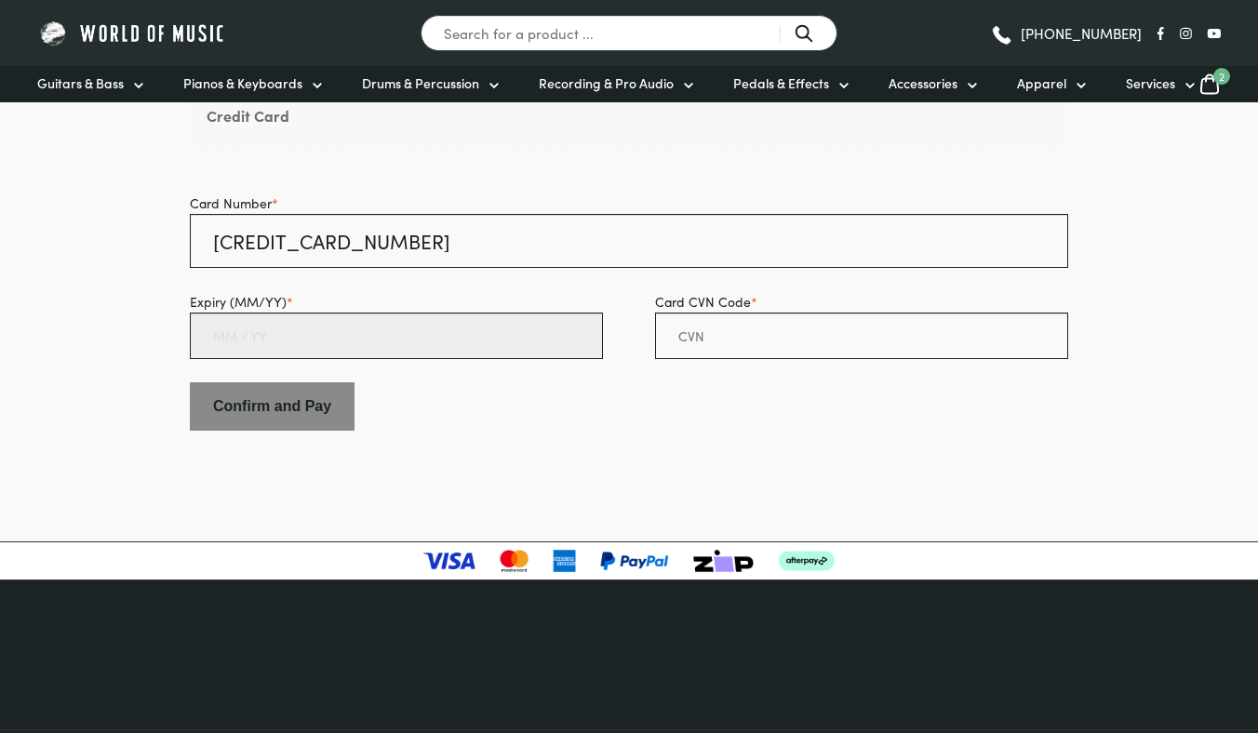
click at [583, 329] on input "Expiry (MM/YY) *" at bounding box center [396, 336] width 413 height 47
type input "09 / 22"
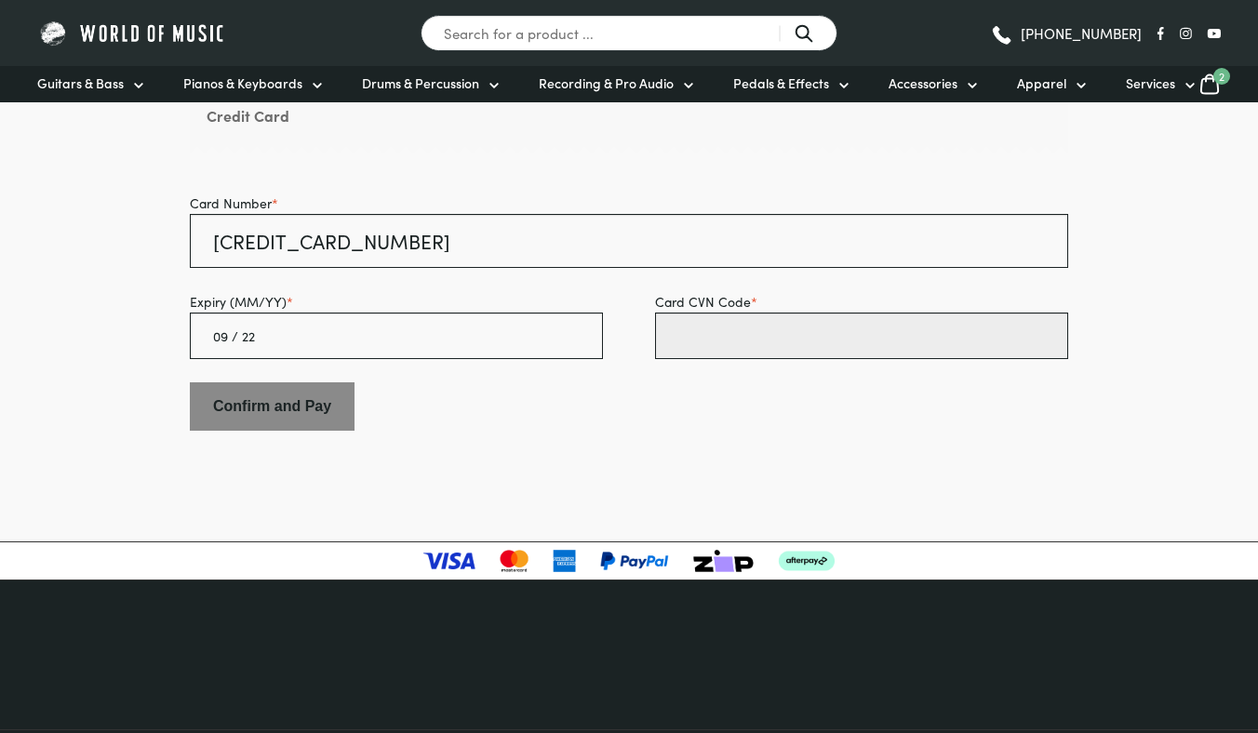
click at [863, 334] on input "Card CVN Code *" at bounding box center [861, 336] width 413 height 47
type input "580"
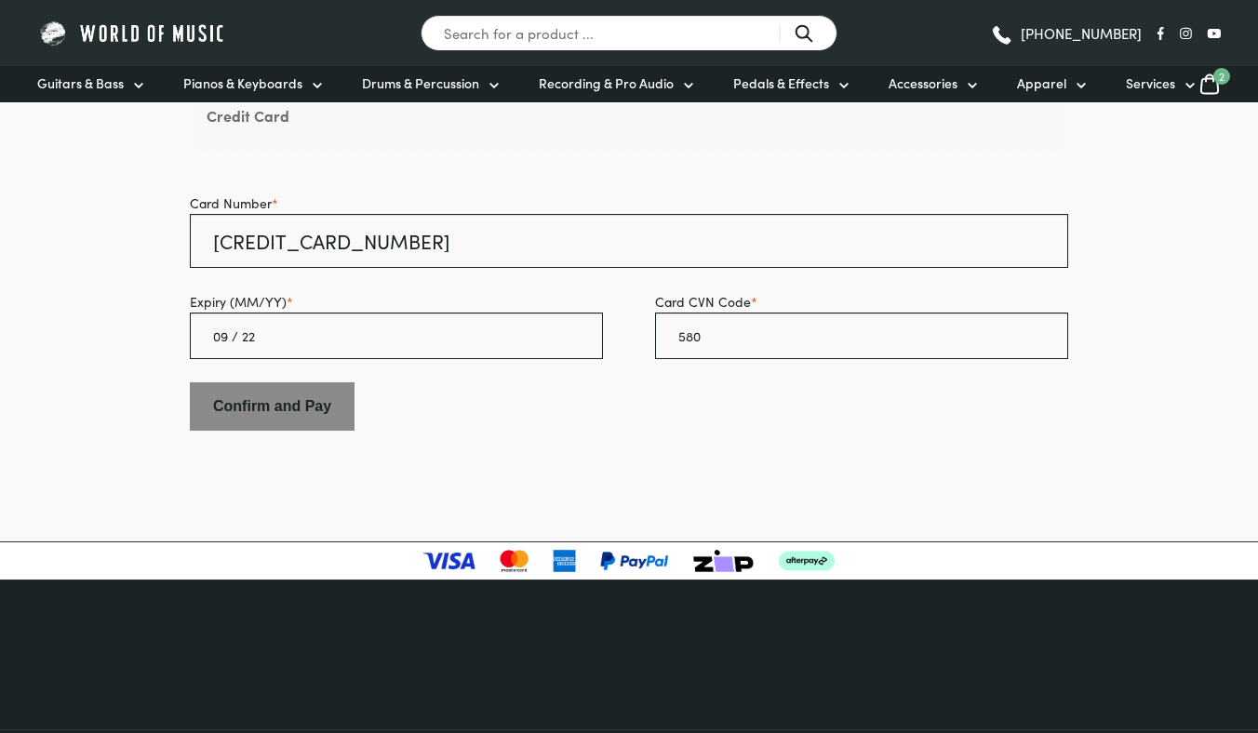
click at [683, 459] on body "Our Piano and Drum showroom is currently under renovation and will re-open [DAT…" at bounding box center [629, 376] width 1258 height 1641
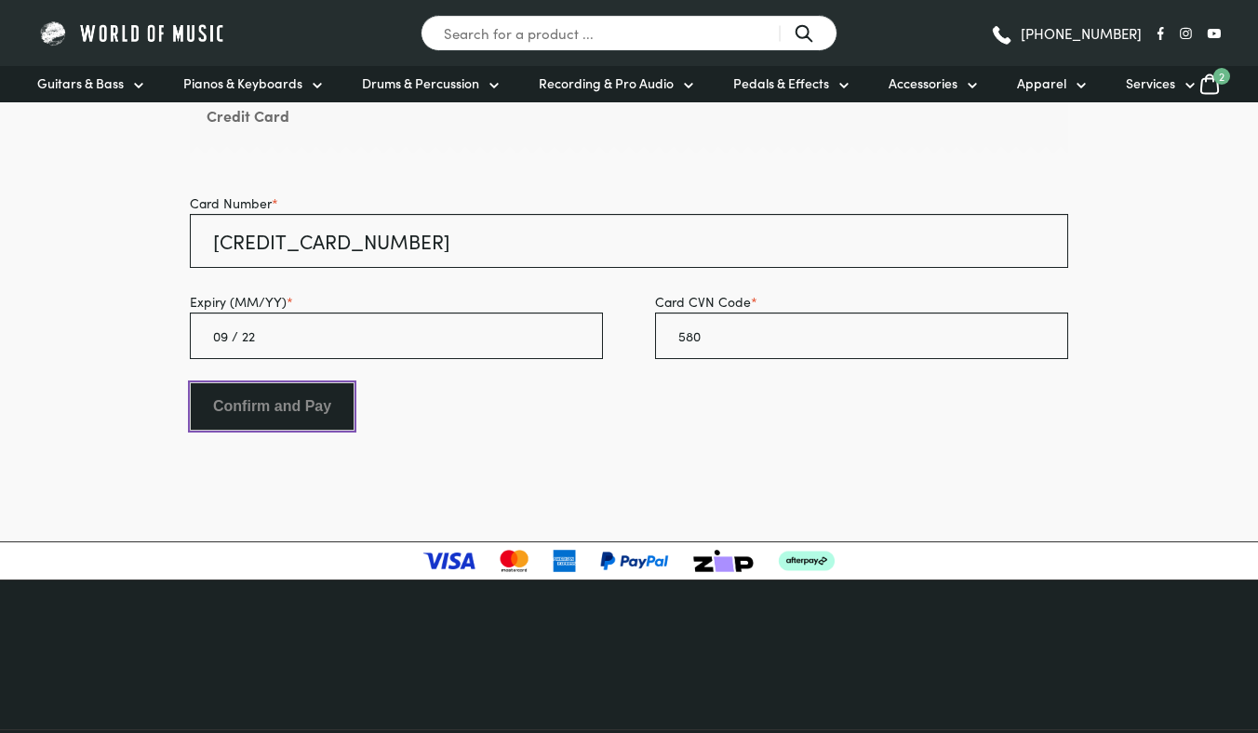
click at [303, 408] on input "Confirm and Pay" at bounding box center [272, 406] width 165 height 48
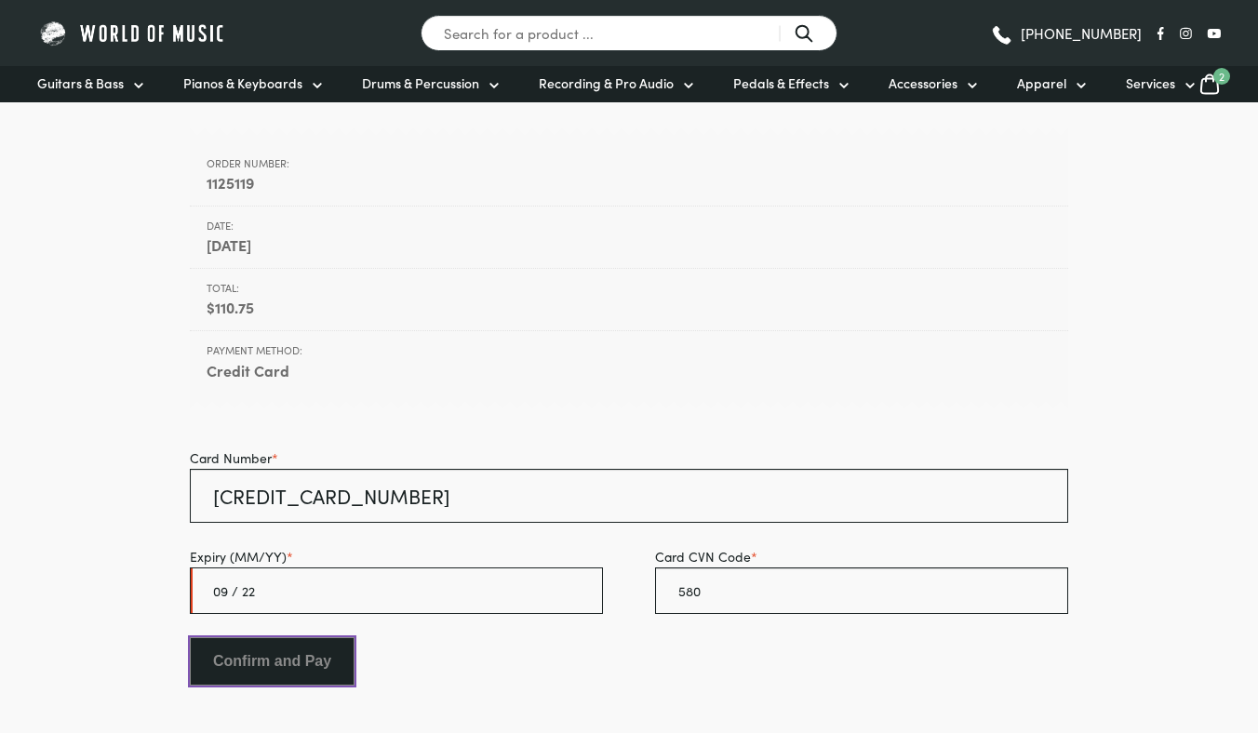
scroll to position [190, 0]
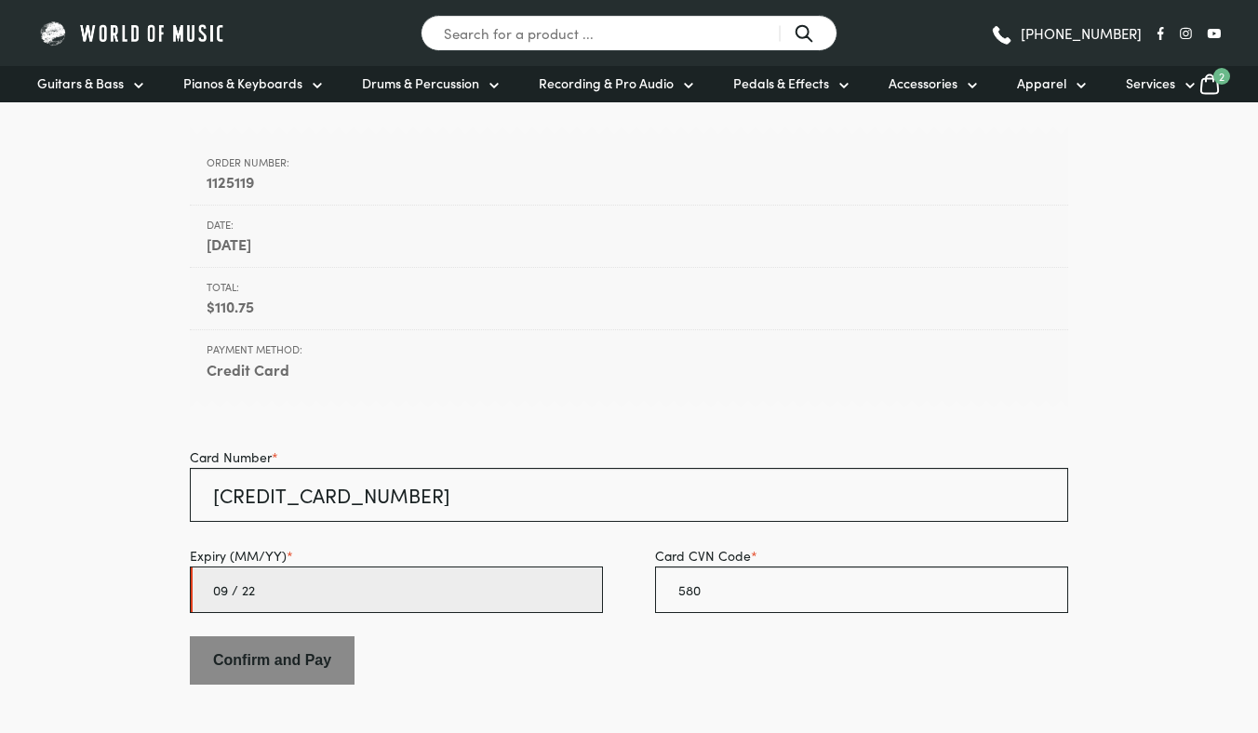
drag, startPoint x: 336, startPoint y: 588, endPoint x: 76, endPoint y: 559, distance: 261.2
click at [76, 559] on body "Our Piano and Drum showroom is currently under renovation and will re-open [DAT…" at bounding box center [629, 630] width 1258 height 1641
type input "10 / 25"
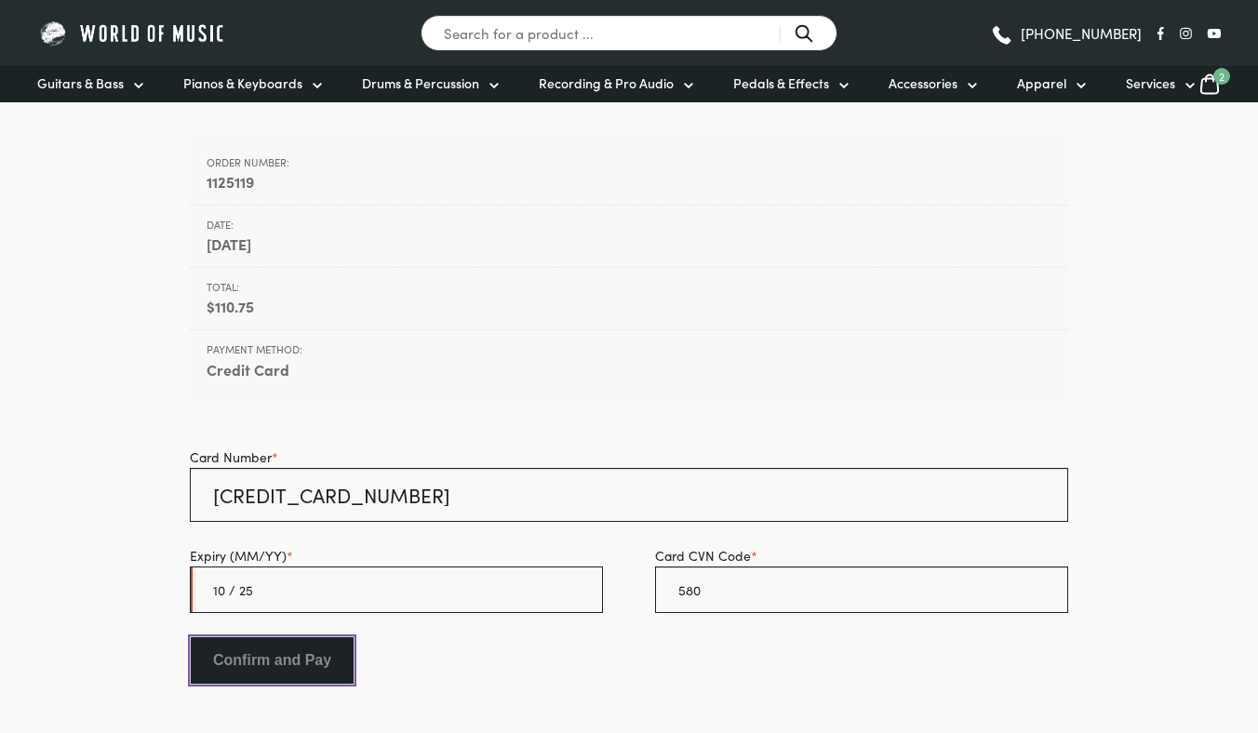
click at [260, 666] on input "Confirm and Pay" at bounding box center [272, 660] width 165 height 48
